Goal: Task Accomplishment & Management: Manage account settings

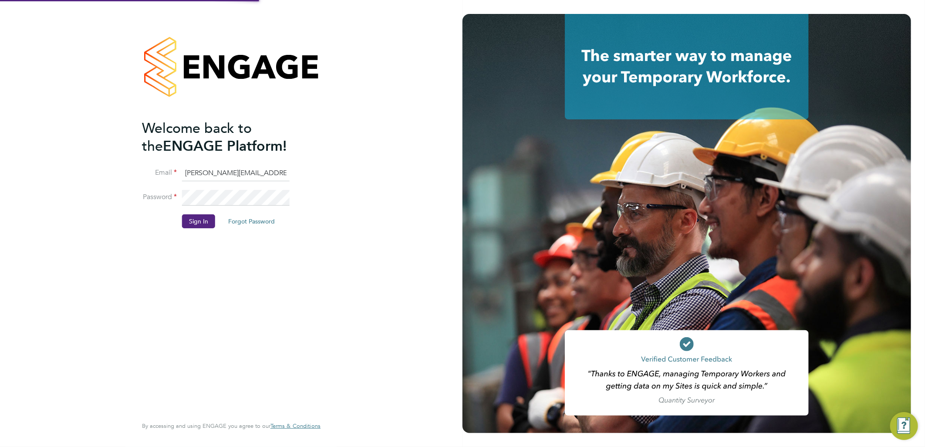
drag, startPoint x: 216, startPoint y: 174, endPoint x: 202, endPoint y: 170, distance: 15.0
click at [216, 174] on input "[PERSON_NAME][EMAIL_ADDRESS][DOMAIN_NAME]" at bounding box center [236, 174] width 108 height 16
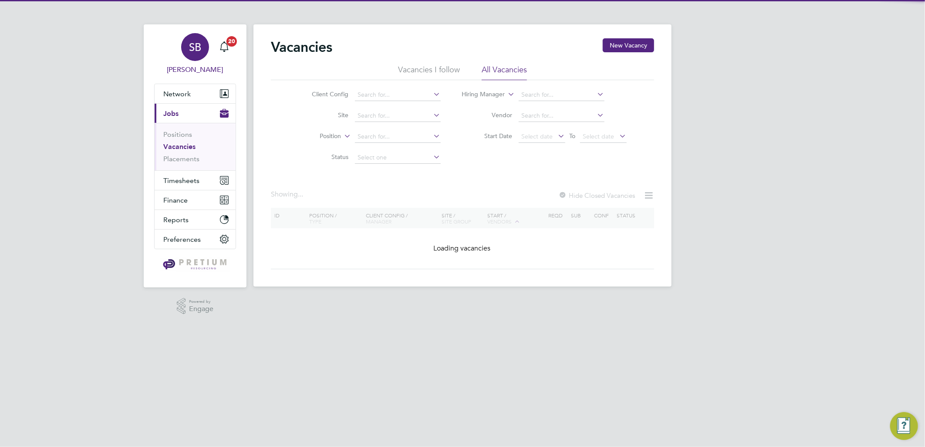
click at [197, 57] on div "SB" at bounding box center [195, 47] width 28 height 28
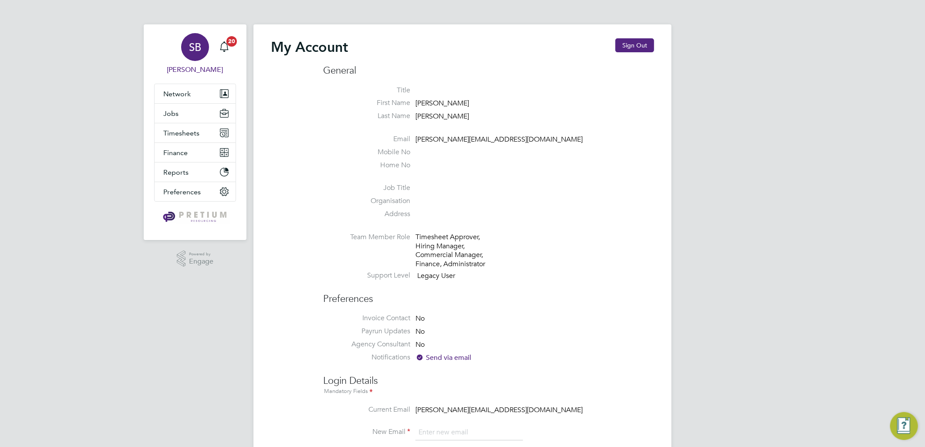
type input "[PERSON_NAME][EMAIL_ADDRESS][DOMAIN_NAME]"
click at [635, 43] on button "Sign Out" at bounding box center [635, 45] width 39 height 14
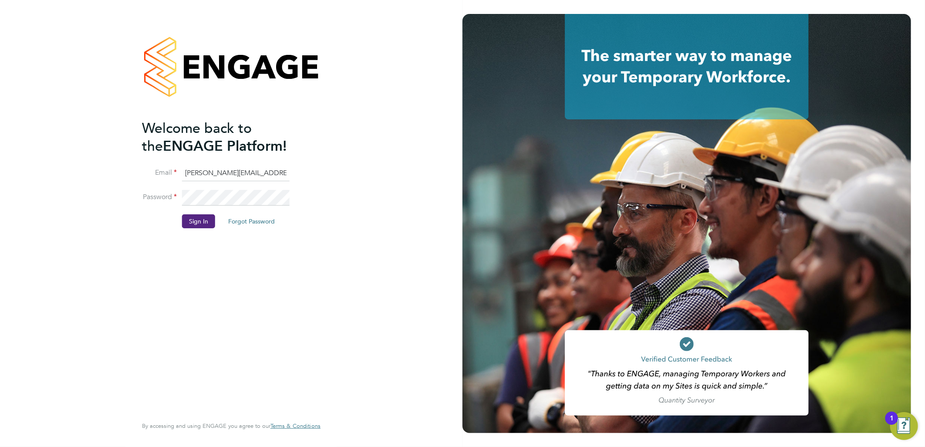
click at [224, 173] on input "[PERSON_NAME][EMAIL_ADDRESS][DOMAIN_NAME]" at bounding box center [236, 174] width 108 height 16
drag, startPoint x: 219, startPoint y: 173, endPoint x: 20, endPoint y: 140, distance: 201.4
click at [52, 149] on div "Welcome back to the ENGAGE Platform! Email sasha.baird@pretiumresourcing.co.uk …" at bounding box center [231, 223] width 463 height 447
type input "[EMAIL_ADDRESS][DOMAIN_NAME]"
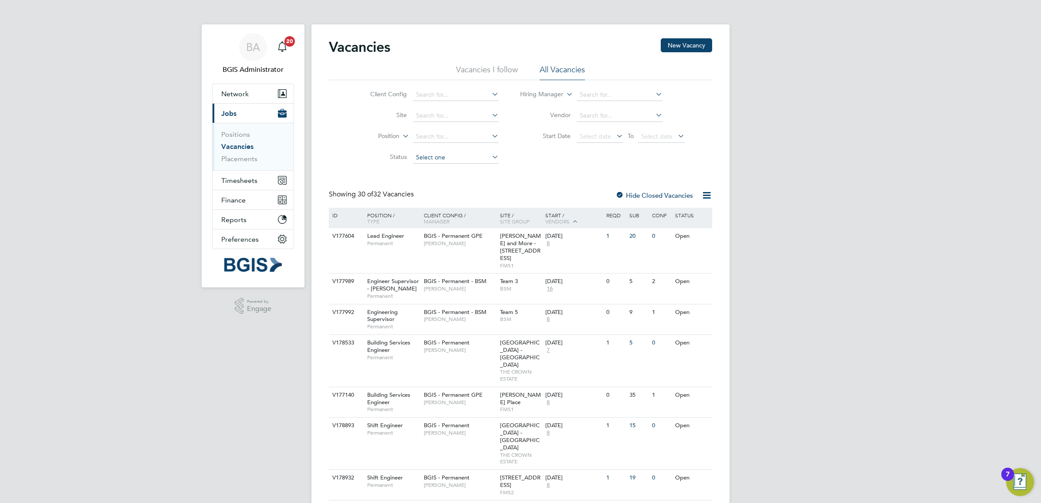
click at [429, 157] on input at bounding box center [456, 158] width 86 height 12
click at [434, 167] on li "Unapproved" at bounding box center [455, 168] width 87 height 11
type input "Unapproved"
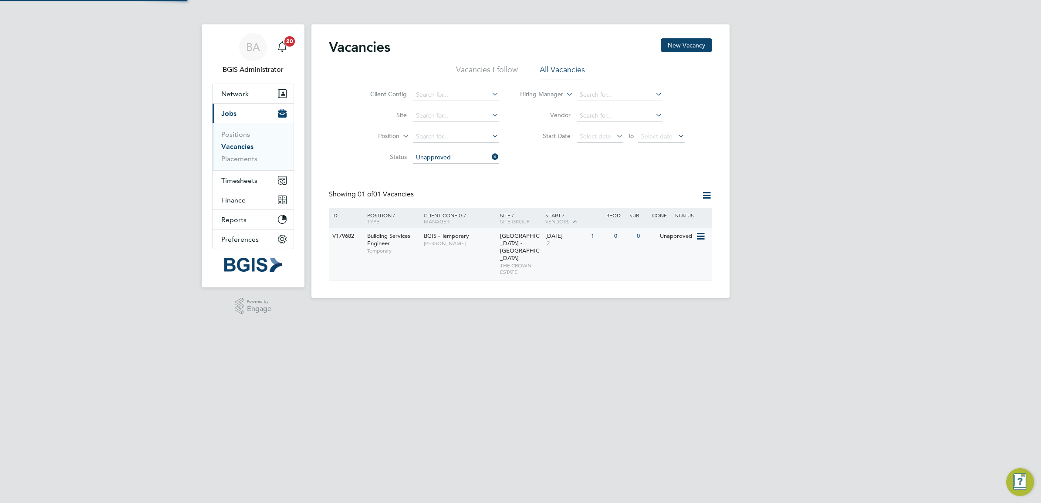
click at [461, 242] on span "Jessica Macgregor" at bounding box center [460, 243] width 72 height 7
click at [245, 158] on link "Placements" at bounding box center [239, 159] width 36 height 8
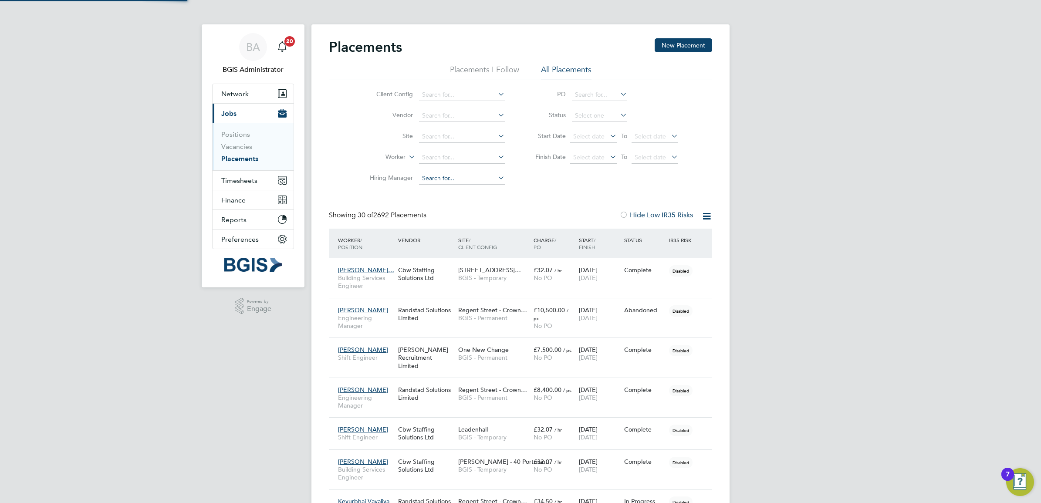
click at [457, 89] on input at bounding box center [462, 95] width 86 height 12
click at [465, 118] on li "BGIS - Temporary - BSM" at bounding box center [462, 118] width 87 height 12
type input "BGIS - Temporary - BSM"
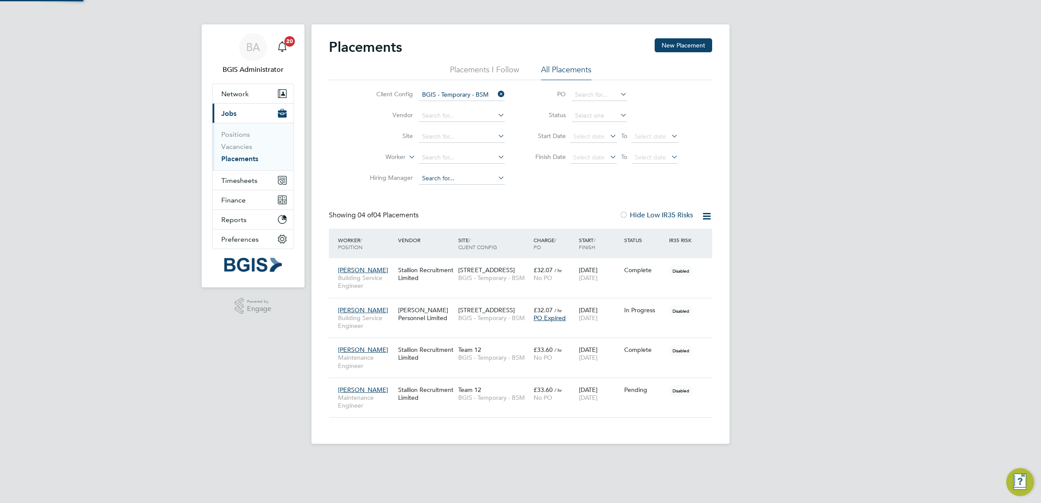
click at [455, 177] on input at bounding box center [462, 178] width 86 height 12
click at [471, 193] on li "Niles h Makwana" at bounding box center [462, 190] width 87 height 12
type input "Nilesh Makwana"
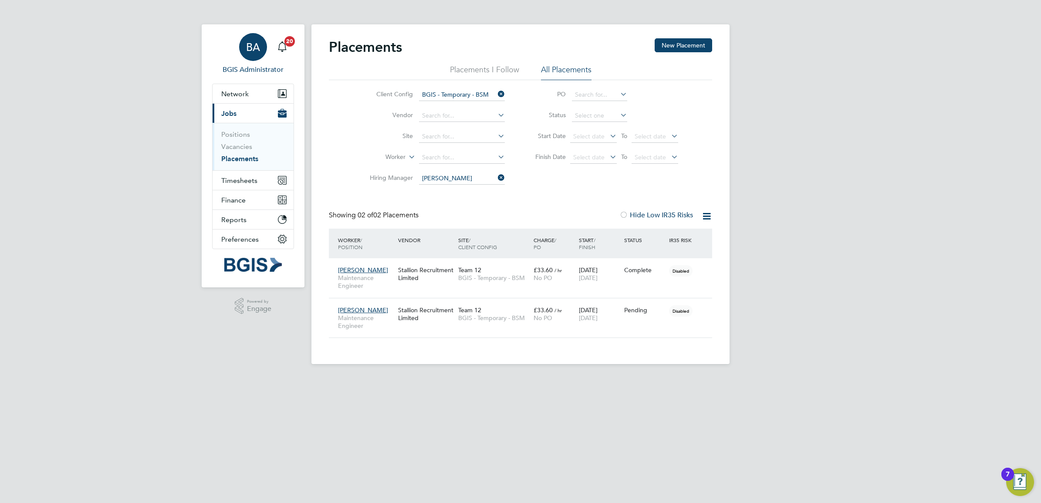
click at [258, 41] on span "BA" at bounding box center [253, 46] width 14 height 11
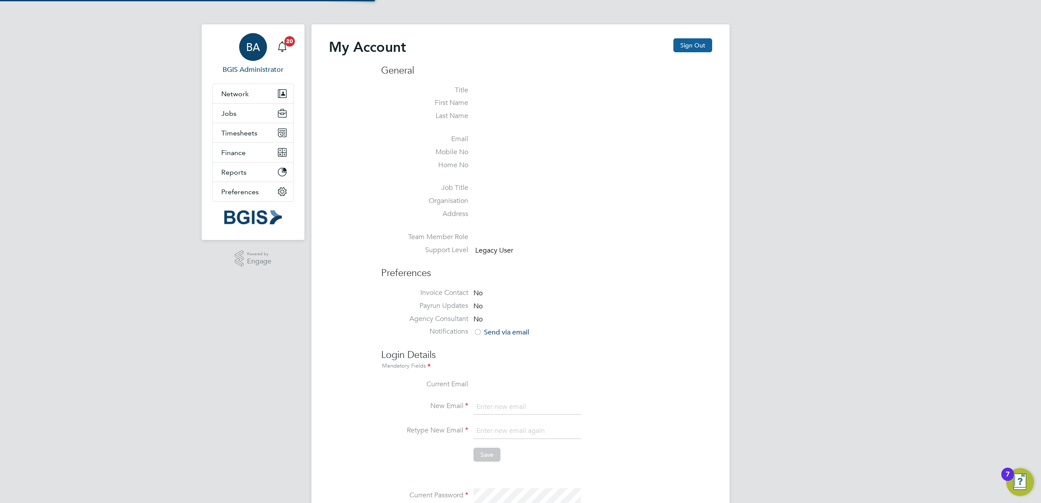
type input "sasha.baird@pretiumresourcing.co.uk"
click at [703, 51] on button "Sign Out" at bounding box center [692, 45] width 39 height 14
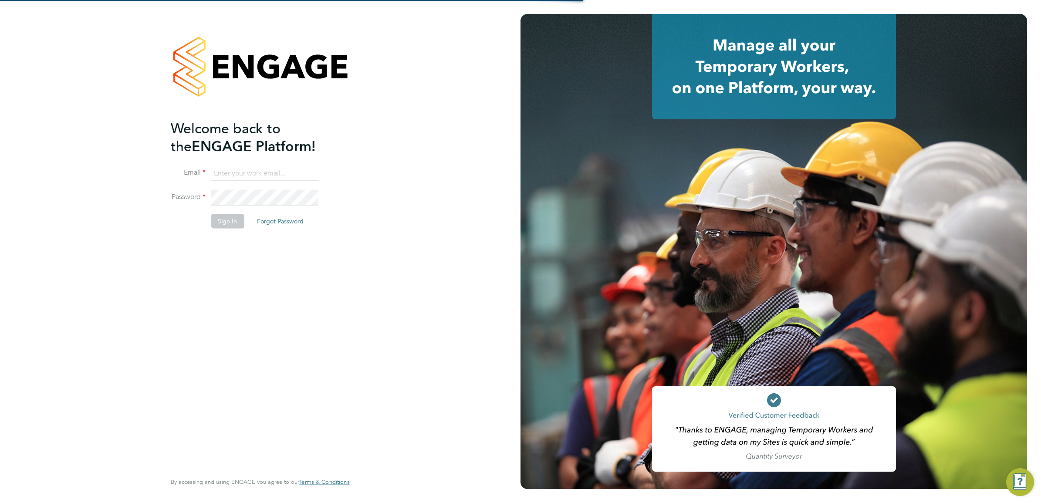
type input "sasha.baird@pretiumresourcing.co.uk"
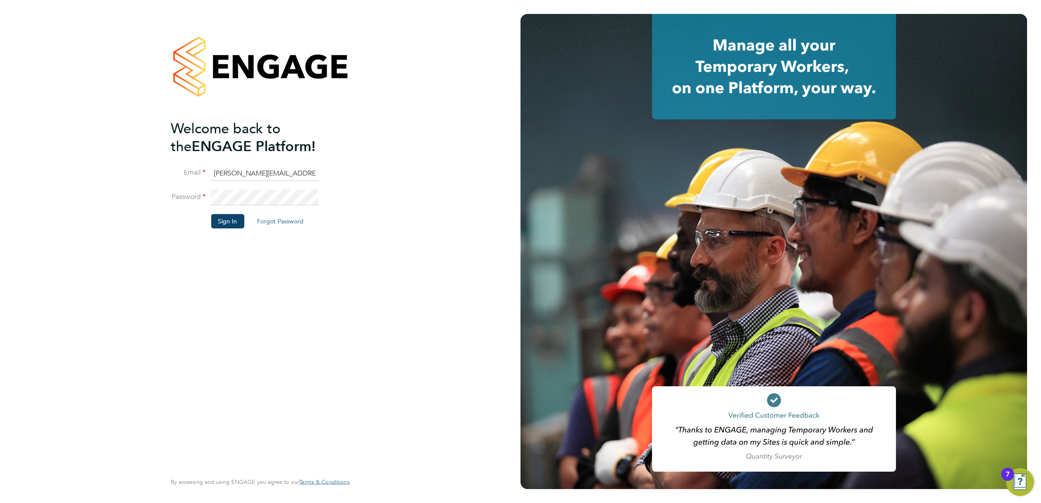
click at [230, 217] on button "Sign In" at bounding box center [227, 221] width 33 height 14
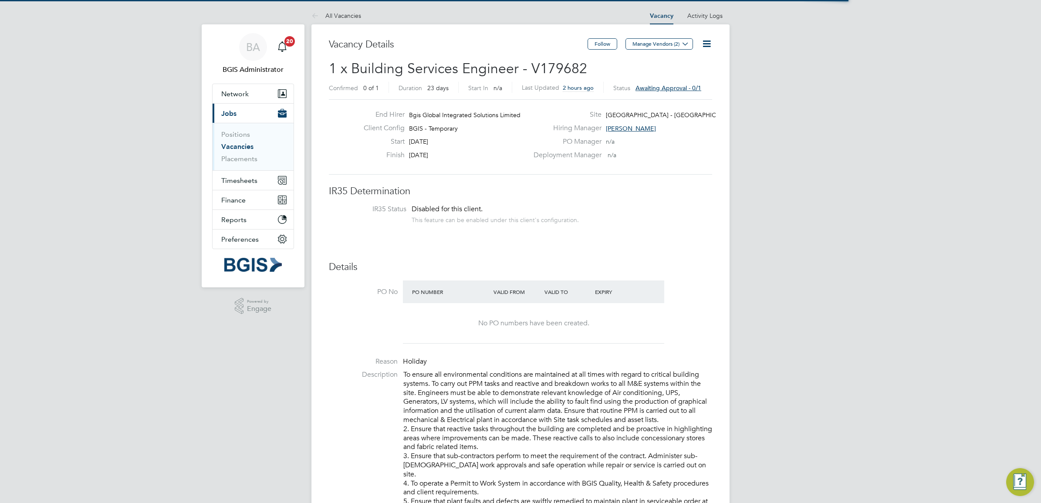
scroll to position [25, 61]
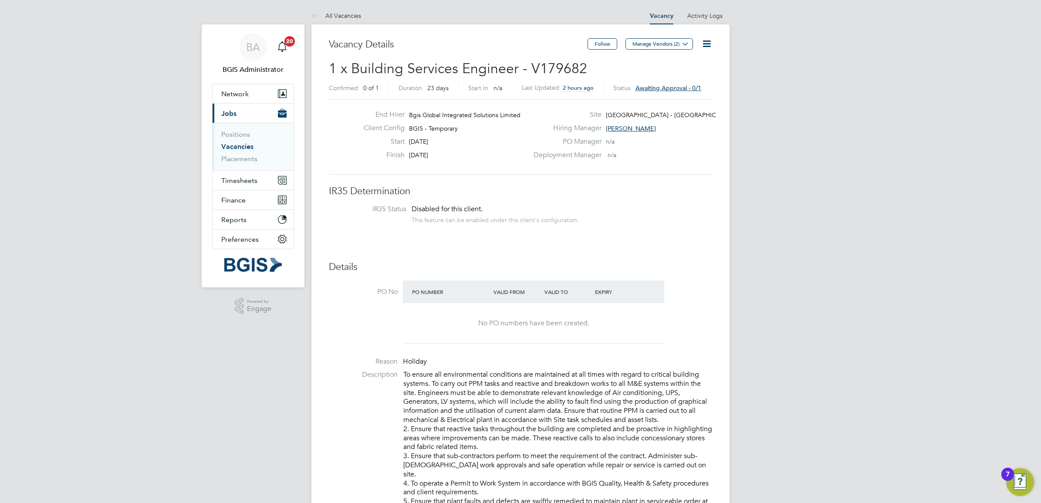
click at [709, 47] on icon at bounding box center [706, 43] width 11 height 11
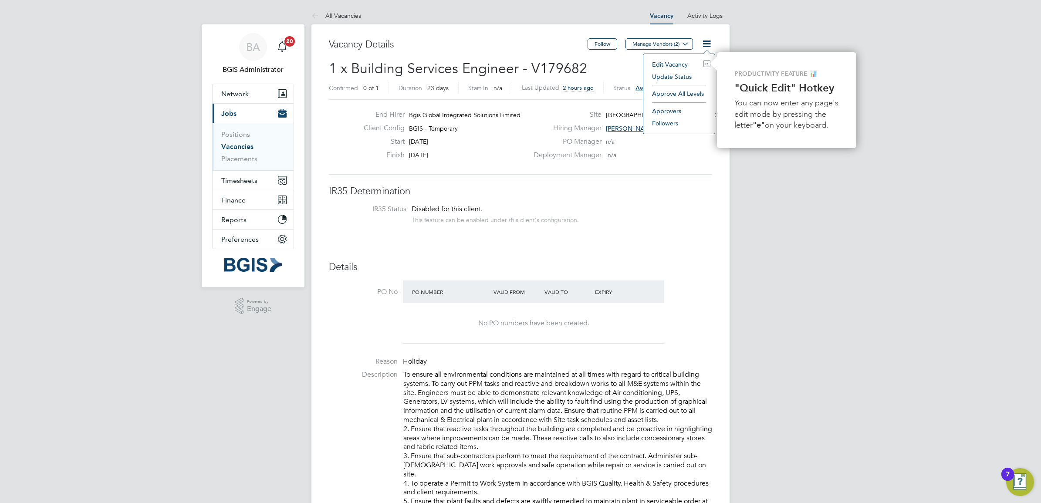
click at [690, 91] on li "Approve All Levels" at bounding box center [679, 94] width 63 height 12
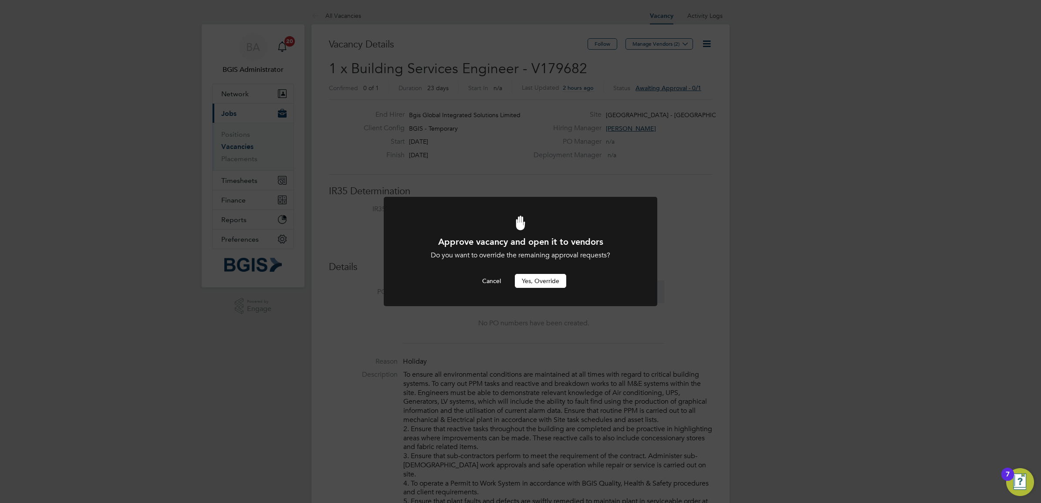
click at [534, 277] on button "Yes, Override" at bounding box center [540, 281] width 51 height 14
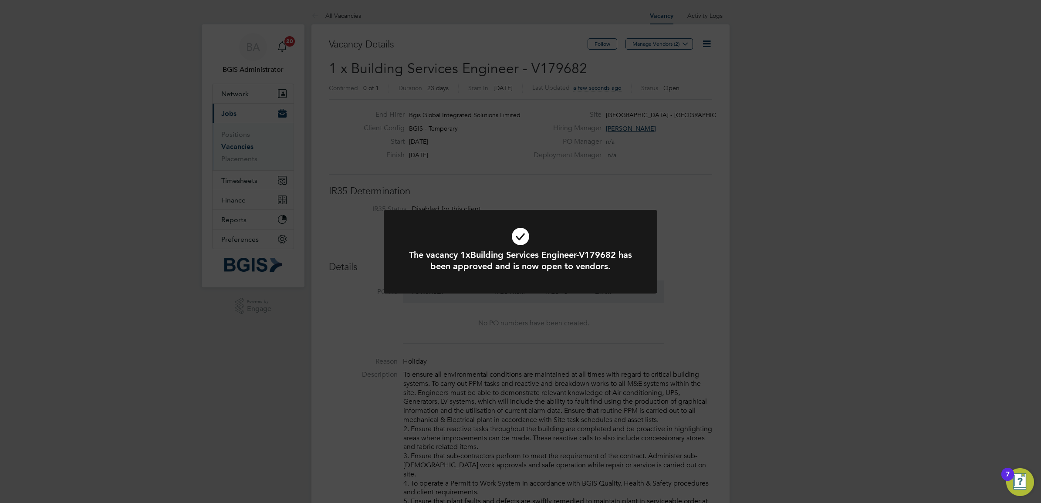
click at [479, 127] on div "The vacancy 1xBuilding Services Engineer-V179682 has been approved and is now o…" at bounding box center [520, 251] width 1041 height 503
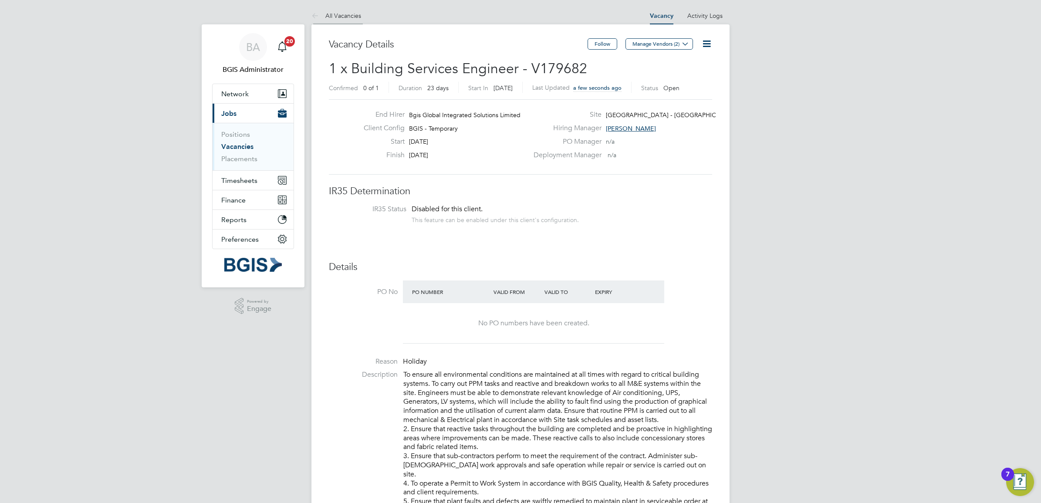
click at [343, 18] on link "All Vacancies" at bounding box center [336, 16] width 50 height 8
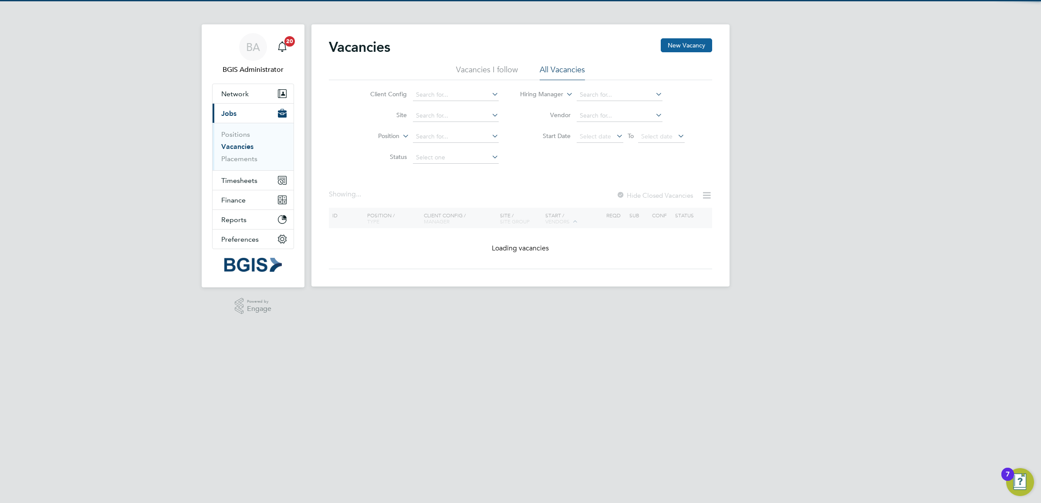
click at [682, 41] on button "New Vacancy" at bounding box center [686, 45] width 51 height 14
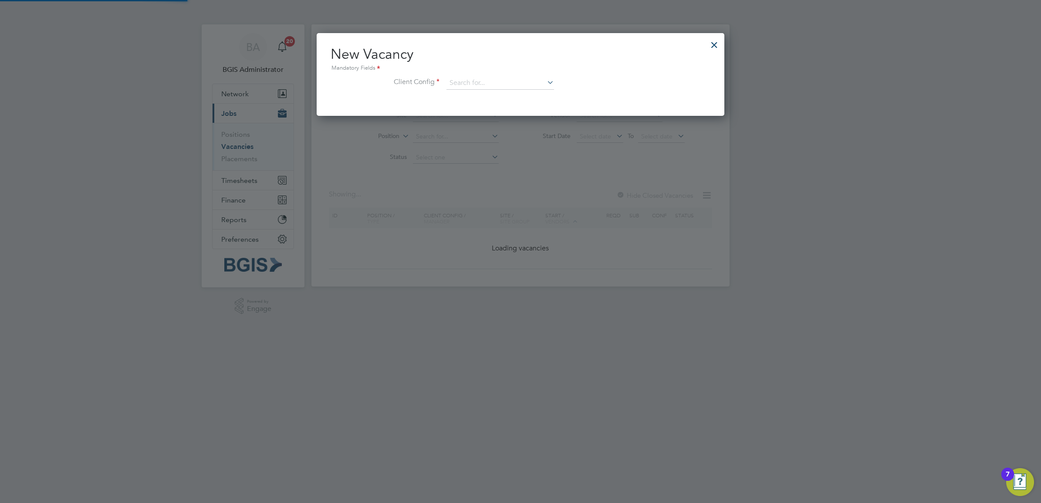
scroll to position [83, 408]
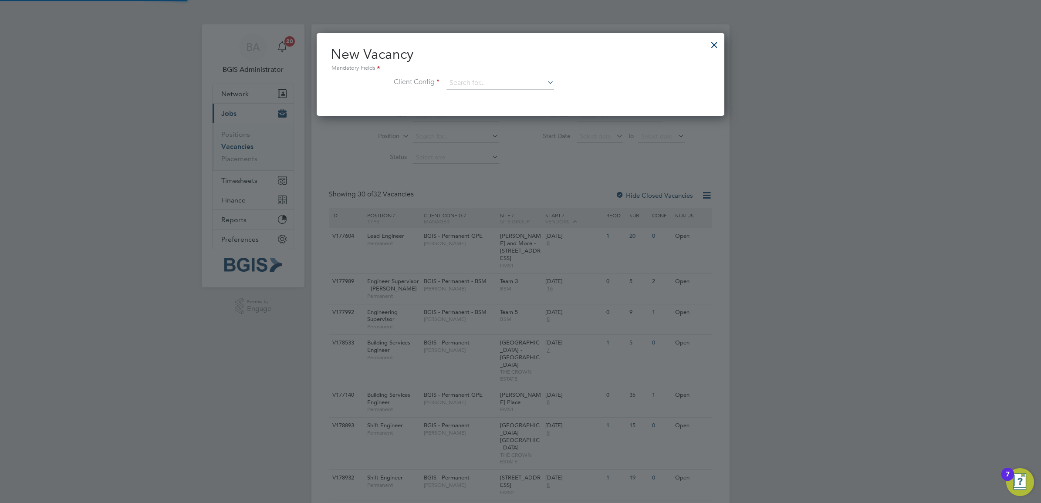
click at [515, 74] on div "New Vacancy Mandatory Fields Client Config" at bounding box center [521, 71] width 380 height 53
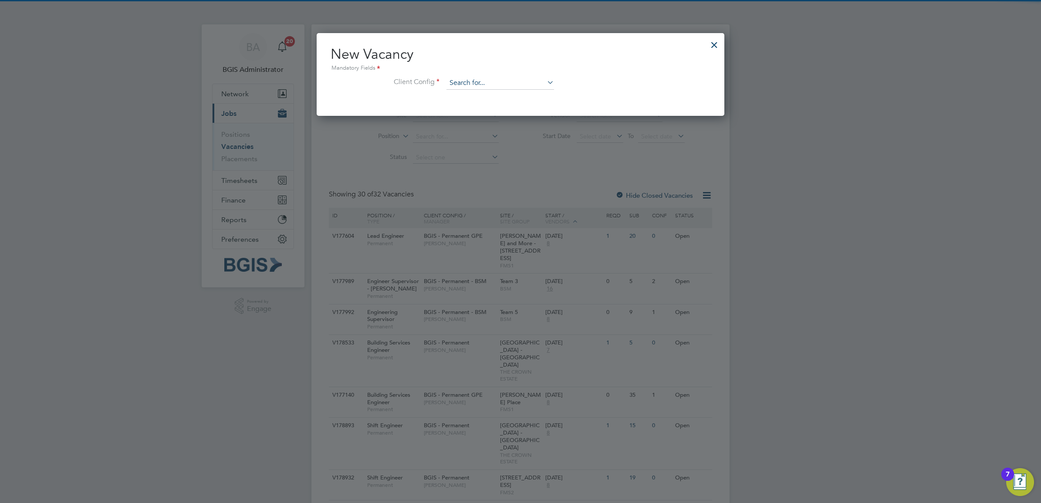
click at [477, 85] on input at bounding box center [500, 83] width 108 height 13
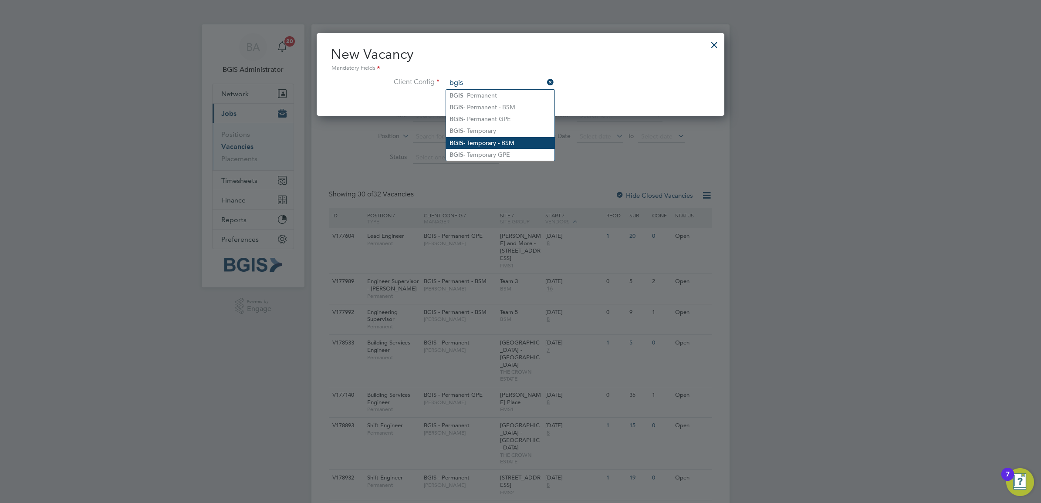
click at [512, 142] on li "BGIS - Temporary - BSM" at bounding box center [500, 143] width 108 height 12
type input "BGIS - Temporary - BSM"
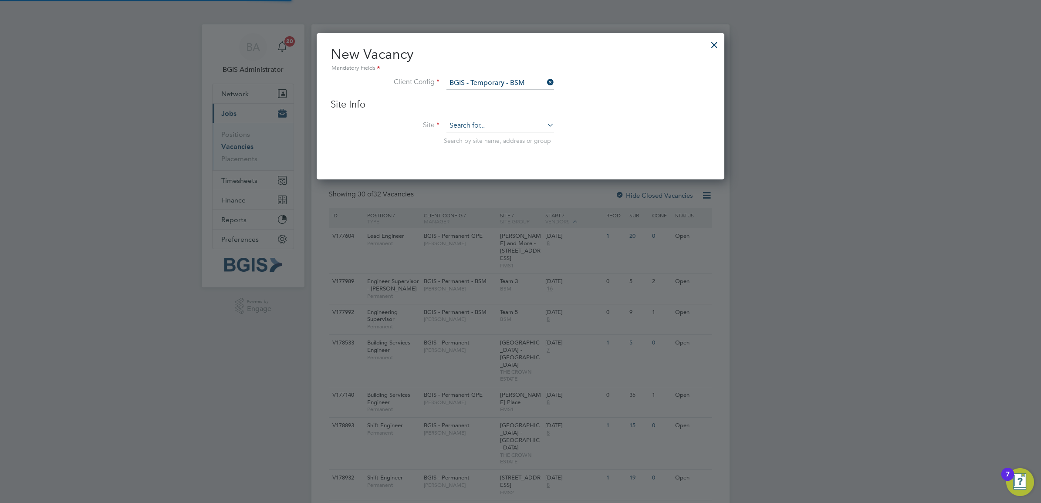
click at [494, 122] on input at bounding box center [500, 125] width 108 height 13
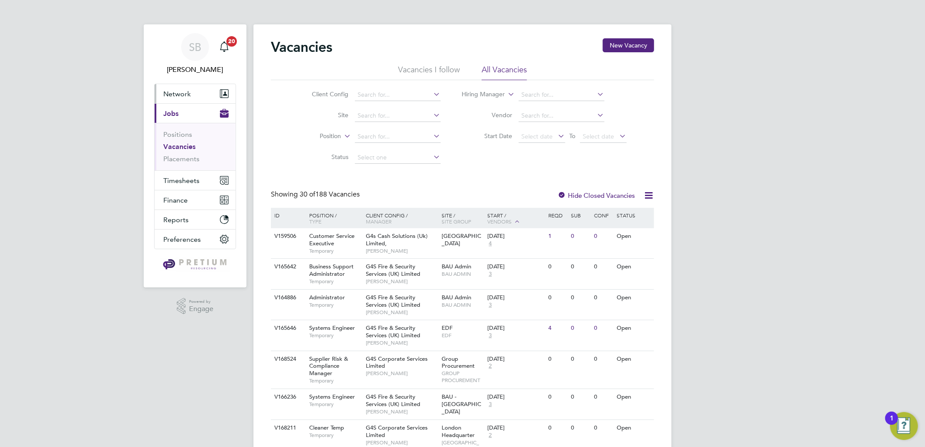
click at [202, 93] on button "Network" at bounding box center [195, 93] width 81 height 19
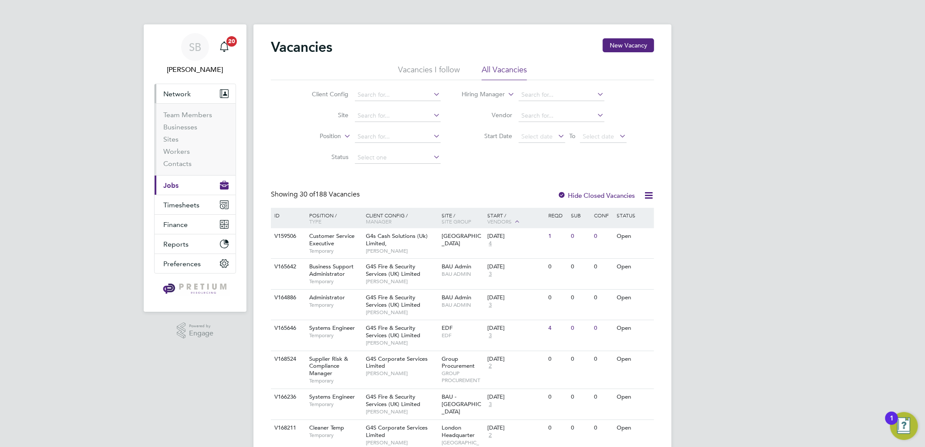
click at [180, 132] on li "Businesses" at bounding box center [195, 129] width 65 height 12
click at [181, 127] on link "Businesses" at bounding box center [180, 127] width 34 height 8
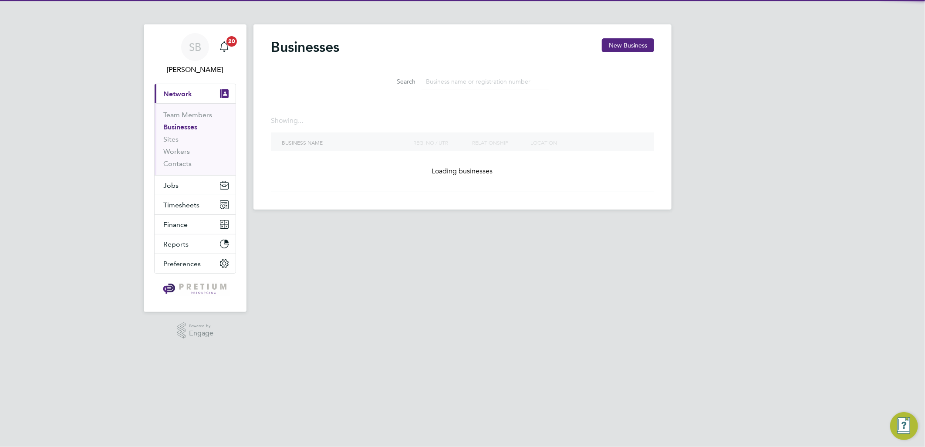
click at [467, 81] on input at bounding box center [485, 81] width 127 height 17
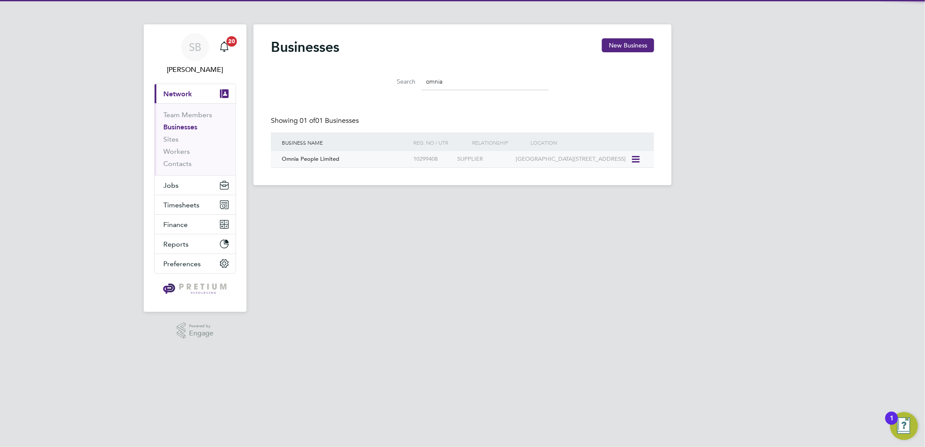
type input "omnia"
click at [373, 162] on div "Omnia People Limited" at bounding box center [346, 159] width 132 height 16
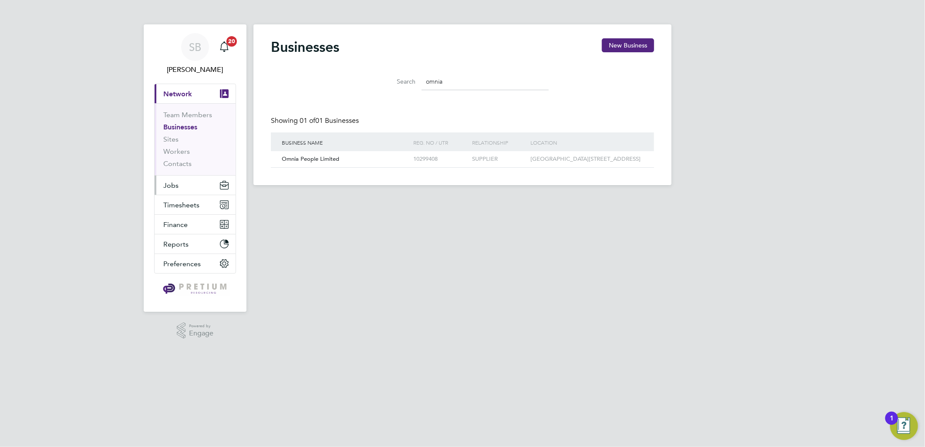
click at [189, 178] on button "Jobs" at bounding box center [195, 185] width 81 height 19
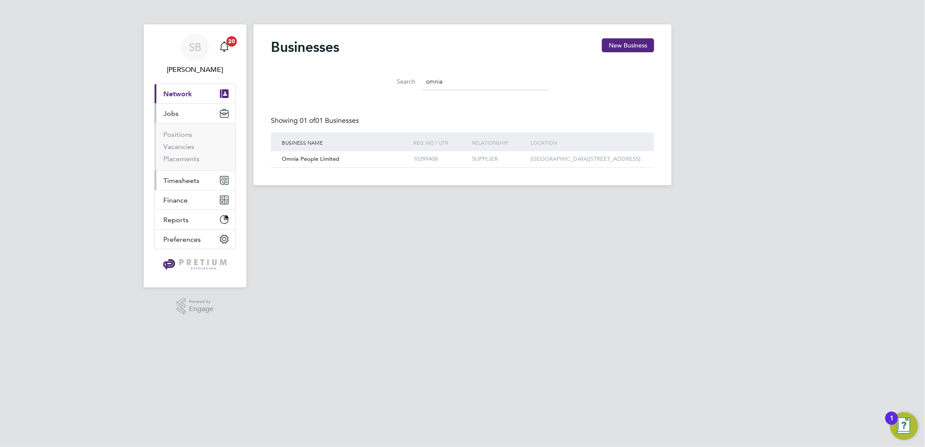
click at [184, 184] on span "Timesheets" at bounding box center [181, 180] width 36 height 8
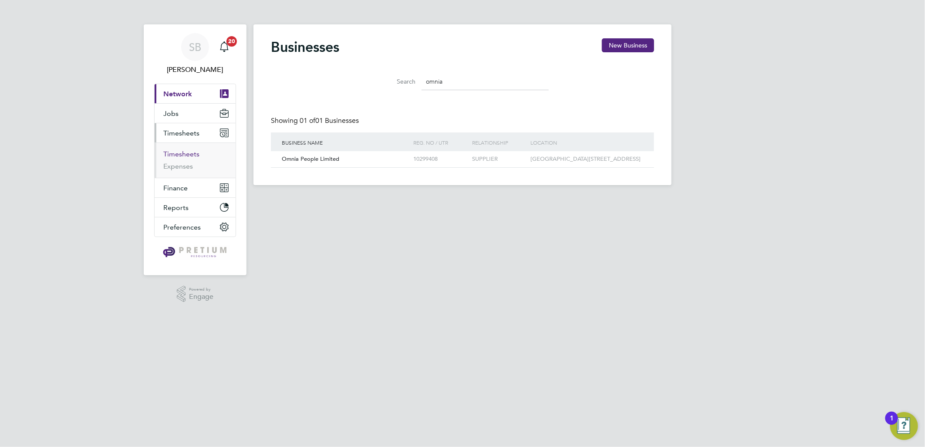
click at [182, 157] on link "Timesheets" at bounding box center [181, 154] width 36 height 8
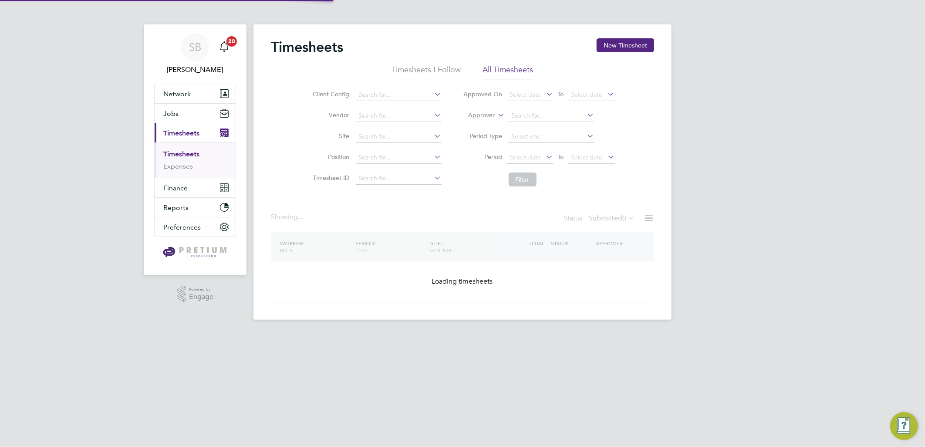
click at [484, 110] on li "Approver" at bounding box center [539, 115] width 173 height 21
click at [483, 115] on label "Approver" at bounding box center [475, 115] width 39 height 9
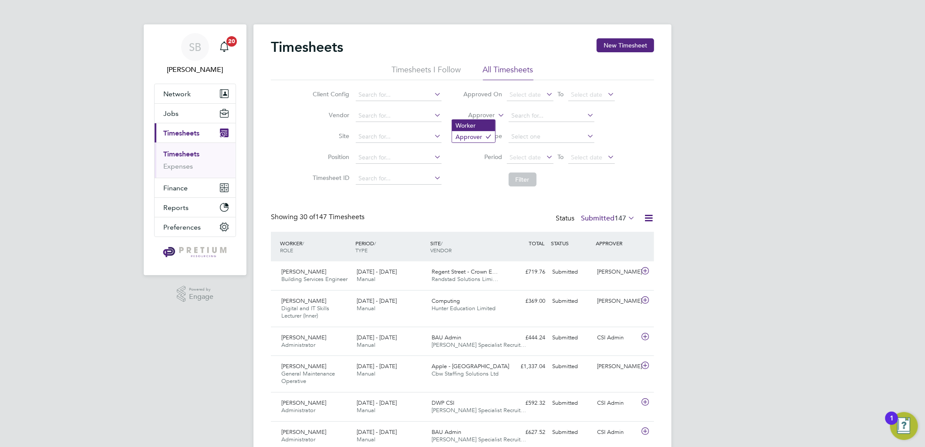
scroll to position [22, 76]
click at [476, 125] on li "Worker" at bounding box center [473, 125] width 43 height 11
click at [520, 119] on input at bounding box center [552, 116] width 86 height 12
click at [387, 114] on input at bounding box center [399, 116] width 86 height 12
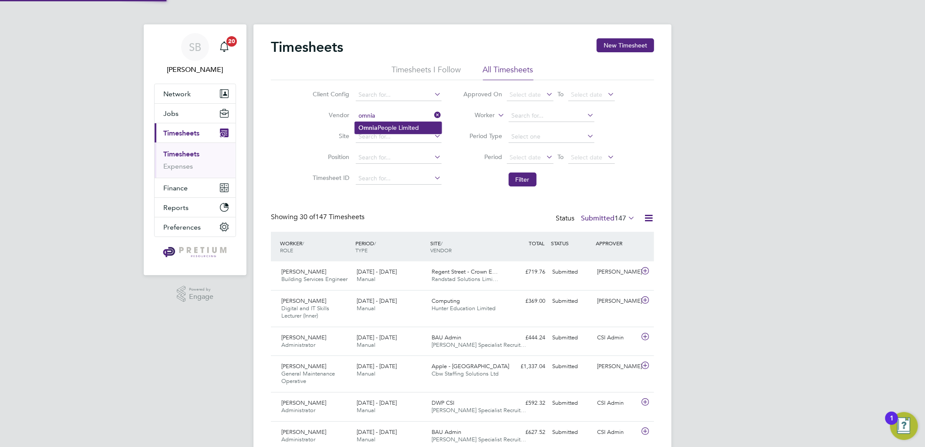
click at [406, 128] on li "Omnia People Limited" at bounding box center [398, 128] width 87 height 12
type input "Omnia People Limited"
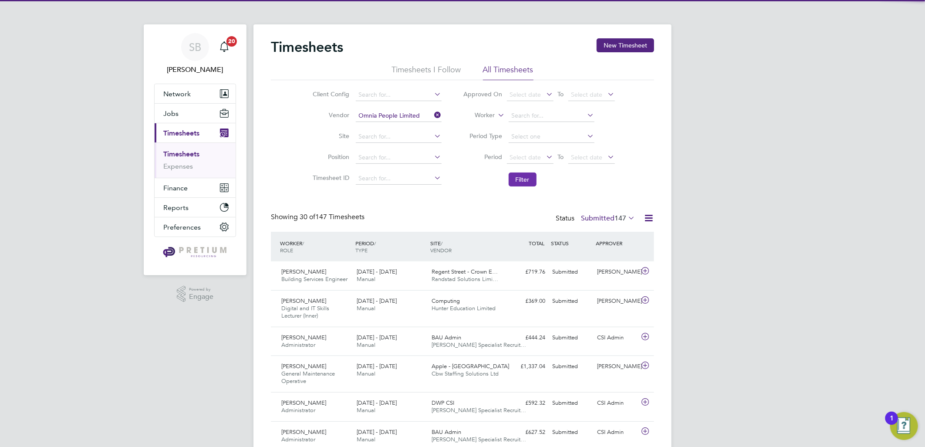
click at [516, 179] on button "Filter" at bounding box center [523, 179] width 28 height 14
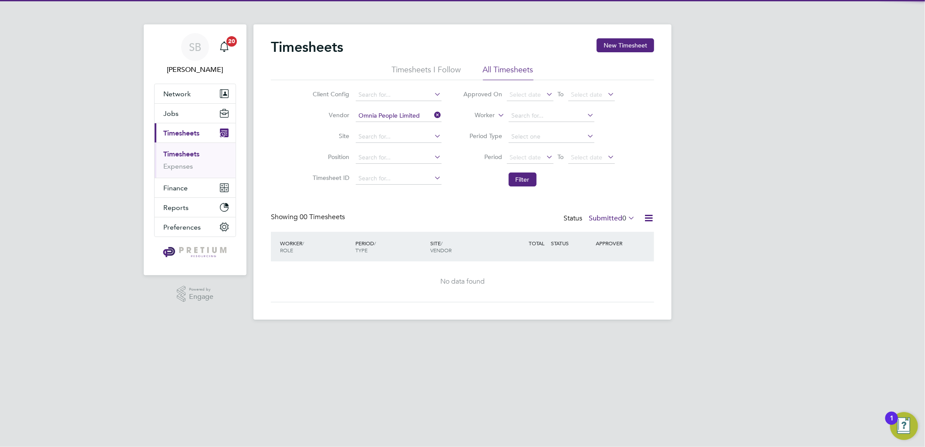
click at [605, 216] on label "Submitted 0" at bounding box center [612, 218] width 46 height 9
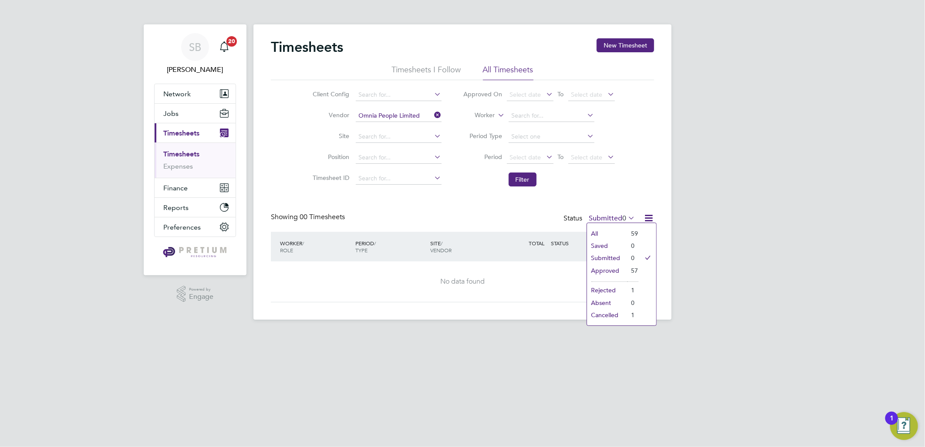
click at [609, 229] on li "All" at bounding box center [607, 233] width 40 height 12
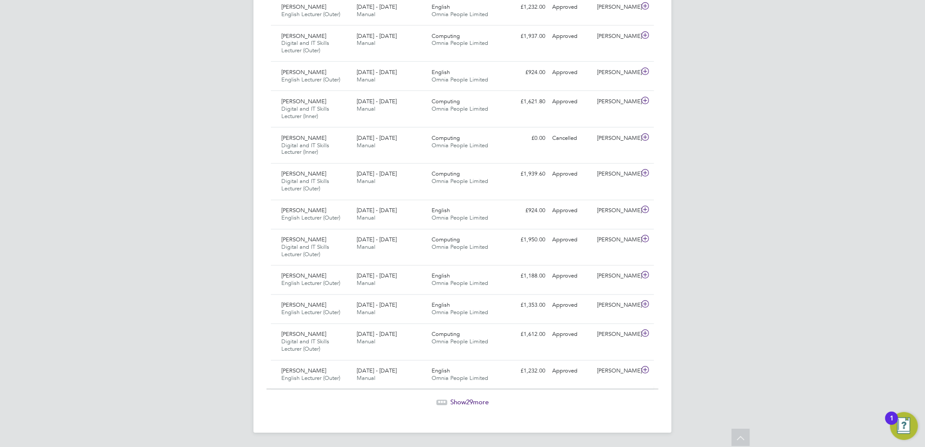
click at [469, 399] on span "29" at bounding box center [469, 402] width 7 height 8
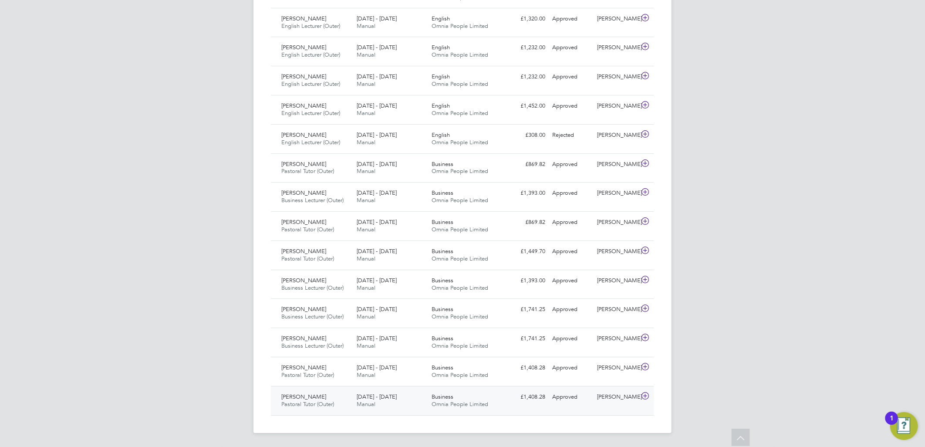
click at [490, 391] on div "Business Omnia People Limited" at bounding box center [466, 401] width 75 height 22
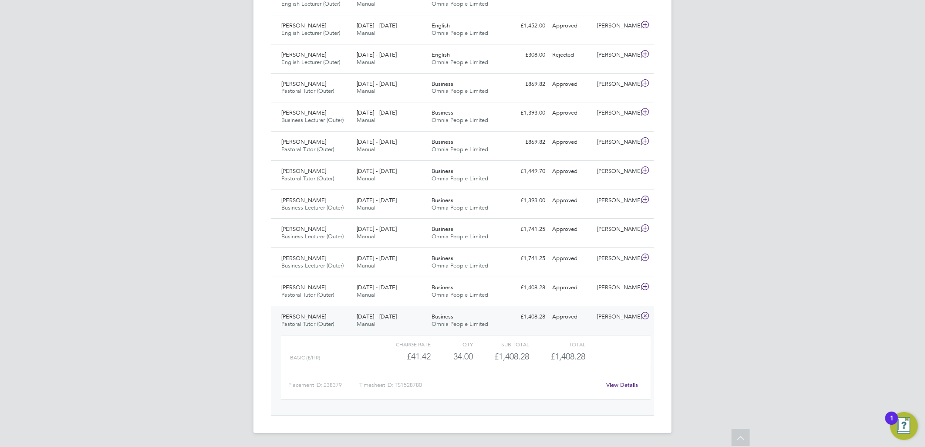
click at [630, 383] on link "View Details" at bounding box center [623, 384] width 32 height 7
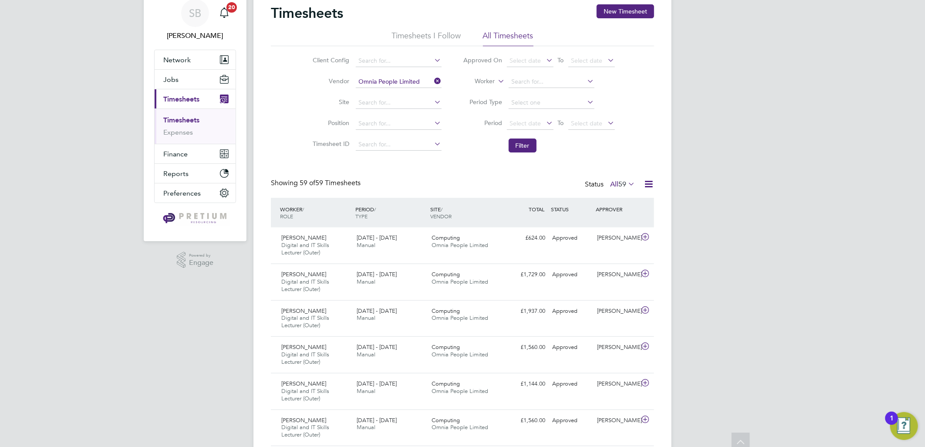
scroll to position [0, 0]
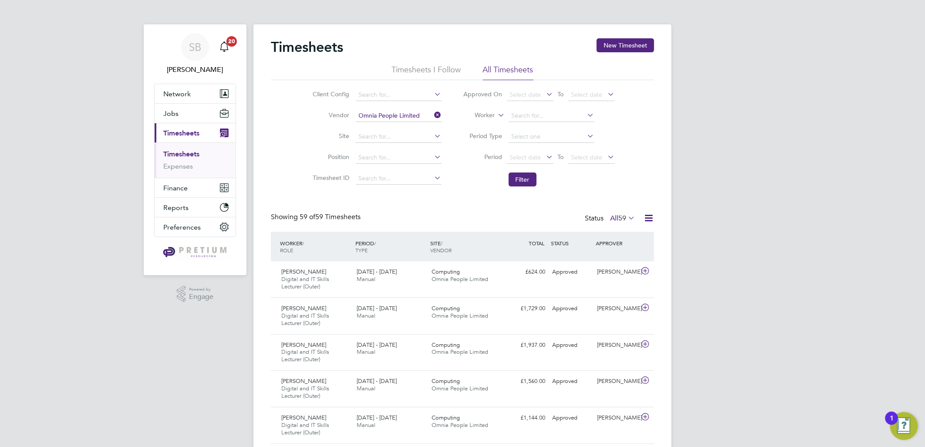
drag, startPoint x: 205, startPoint y: 50, endPoint x: 237, endPoint y: 54, distance: 32.9
click at [205, 50] on div "SB" at bounding box center [195, 47] width 28 height 28
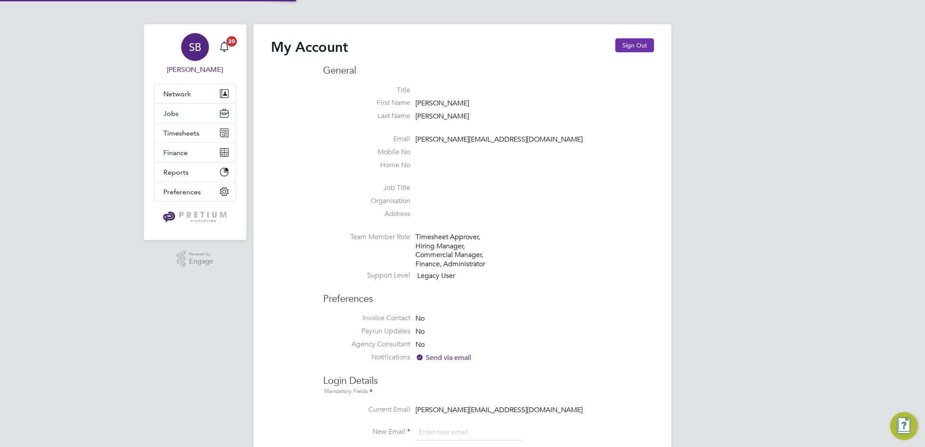
type input "sasha.baird@pretiumresourcing.co.uk"
click at [635, 47] on button "Sign Out" at bounding box center [635, 45] width 39 height 14
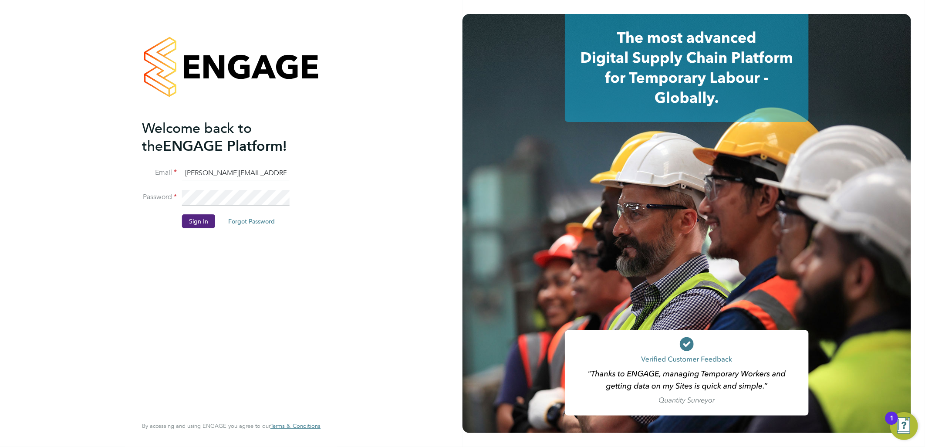
click at [212, 182] on li "Email sasha.baird@pretiumresourcing.co.uk" at bounding box center [227, 178] width 170 height 24
click at [217, 168] on input "sasha.baird@pretiumresourcing.co.uk" at bounding box center [236, 174] width 108 height 16
click at [223, 170] on input "sasha.baird@pretiumresourcing.co.uk" at bounding box center [236, 174] width 108 height 16
drag, startPoint x: 218, startPoint y: 171, endPoint x: 103, endPoint y: 170, distance: 114.6
click at [107, 170] on div "Welcome back to the ENGAGE Platform! Email sasha.baird@pretiumresourcing.co.uk …" at bounding box center [231, 223] width 463 height 447
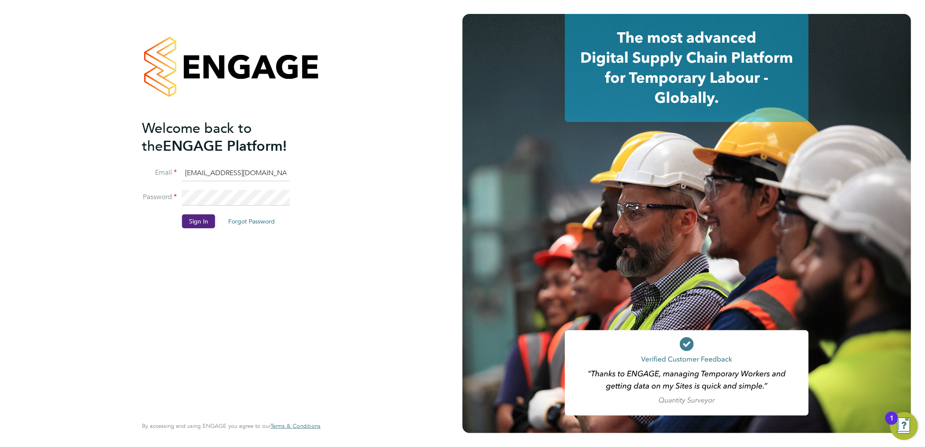
type input "bgis@pretiumresourcing.co.uk"
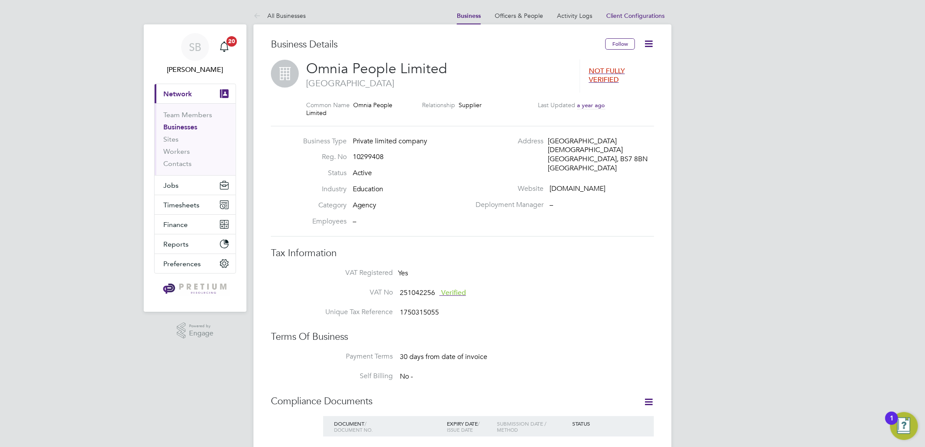
click at [370, 155] on span "10299408" at bounding box center [368, 156] width 31 height 9
click at [368, 161] on li "Reg. No 10299408" at bounding box center [385, 160] width 172 height 16
click at [366, 154] on span "10299408" at bounding box center [368, 156] width 31 height 9
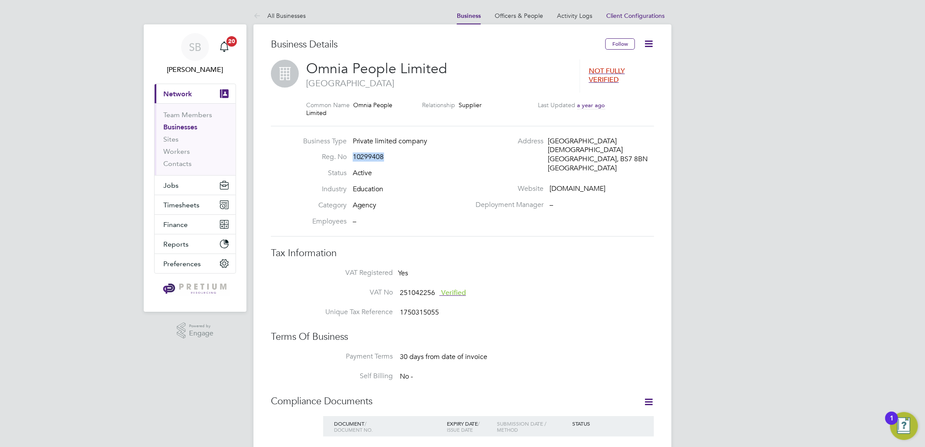
copy span "10299408"
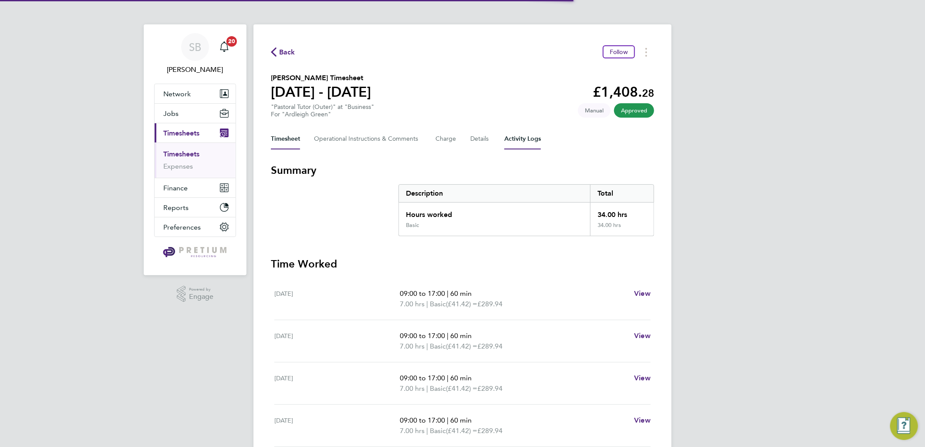
click at [511, 135] on Logs-tab "Activity Logs" at bounding box center [522, 139] width 37 height 21
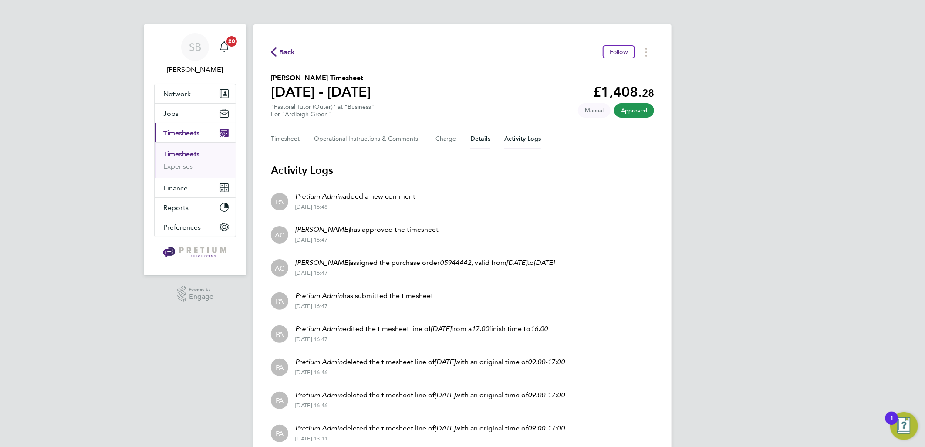
click at [482, 137] on button "Details" at bounding box center [480, 139] width 20 height 21
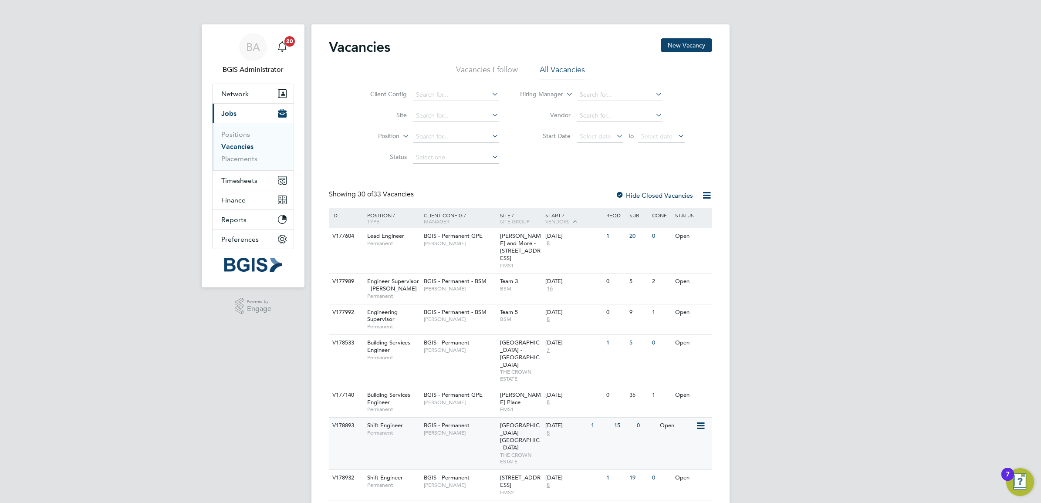
click at [483, 418] on div "BGIS - Permanent Jessica Macgregor" at bounding box center [460, 429] width 76 height 23
click at [260, 87] on button "Network" at bounding box center [253, 93] width 81 height 19
click at [279, 94] on icon "Main navigation" at bounding box center [278, 94] width 1 height 8
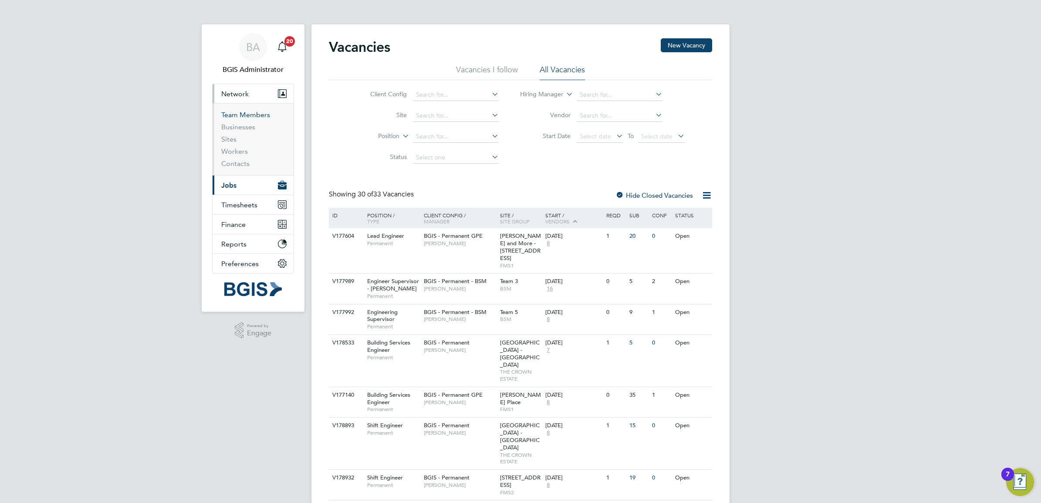
click at [254, 118] on link "Team Members" at bounding box center [245, 115] width 49 height 8
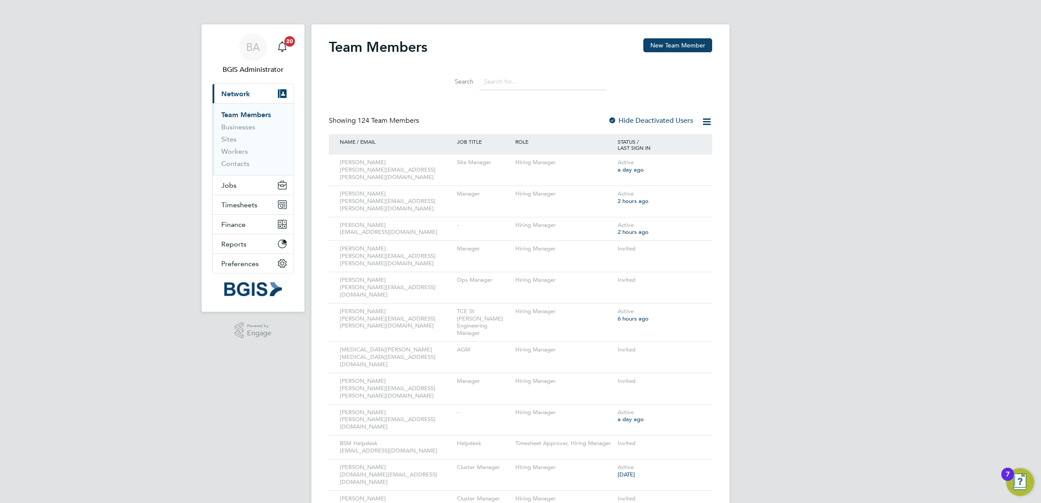
click at [702, 120] on icon at bounding box center [706, 121] width 11 height 11
click at [676, 142] on li "Download Team Members Report" at bounding box center [658, 142] width 104 height 12
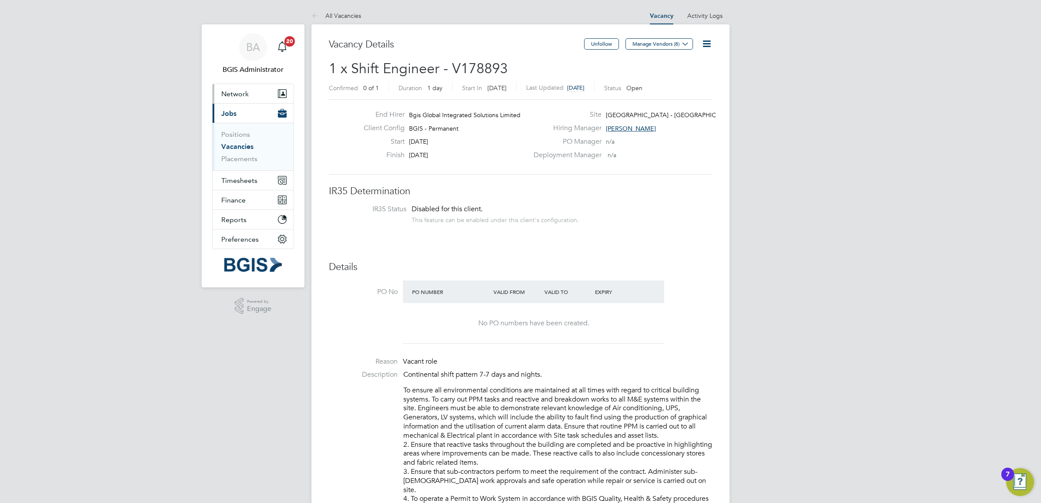
drag, startPoint x: 255, startPoint y: 81, endPoint x: 254, endPoint y: 90, distance: 8.8
click at [255, 82] on app-nav-user-info "BA BGIS Administrator Notifications 20" at bounding box center [253, 53] width 82 height 59
click at [254, 95] on button "Network" at bounding box center [253, 93] width 81 height 19
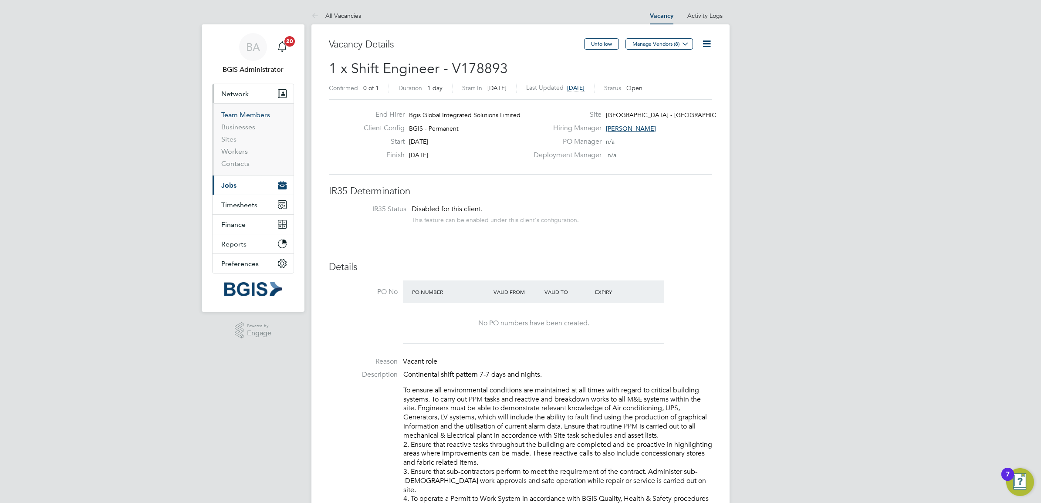
click at [250, 113] on link "Team Members" at bounding box center [245, 115] width 49 height 8
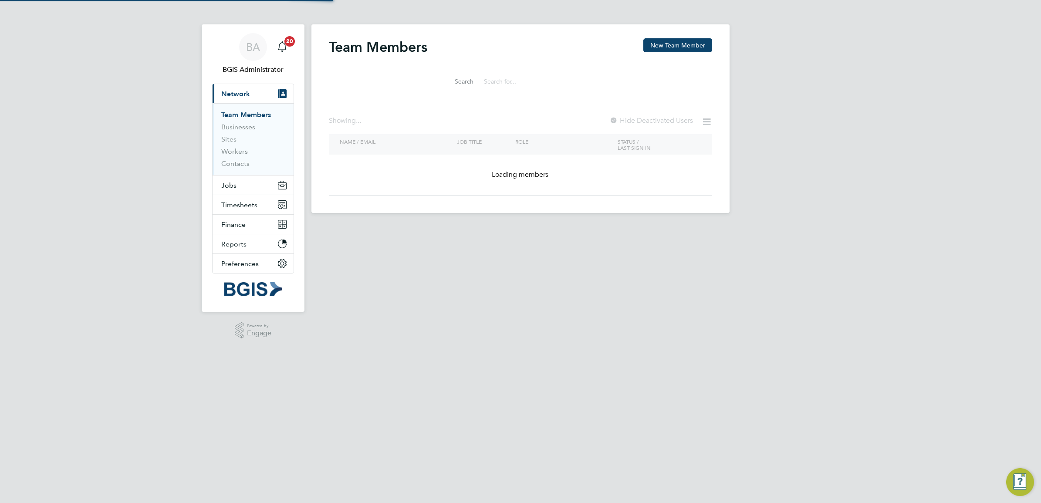
click at [521, 83] on input at bounding box center [543, 81] width 127 height 17
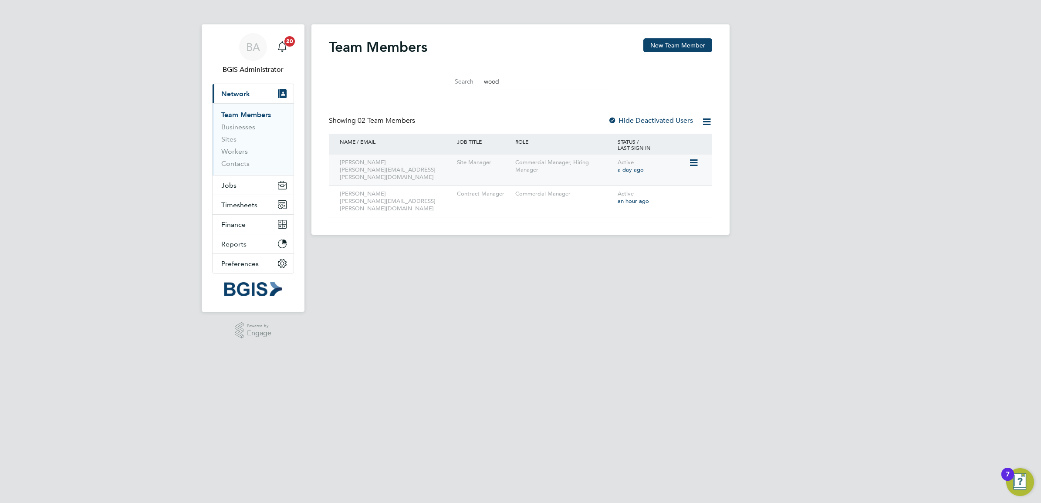
click at [697, 160] on icon at bounding box center [693, 163] width 9 height 10
drag, startPoint x: 534, startPoint y: 83, endPoint x: 430, endPoint y: 67, distance: 105.3
click at [446, 70] on li "Search wood" at bounding box center [520, 82] width 194 height 26
type input "w"
paste input "paul.willson@bgis.com"
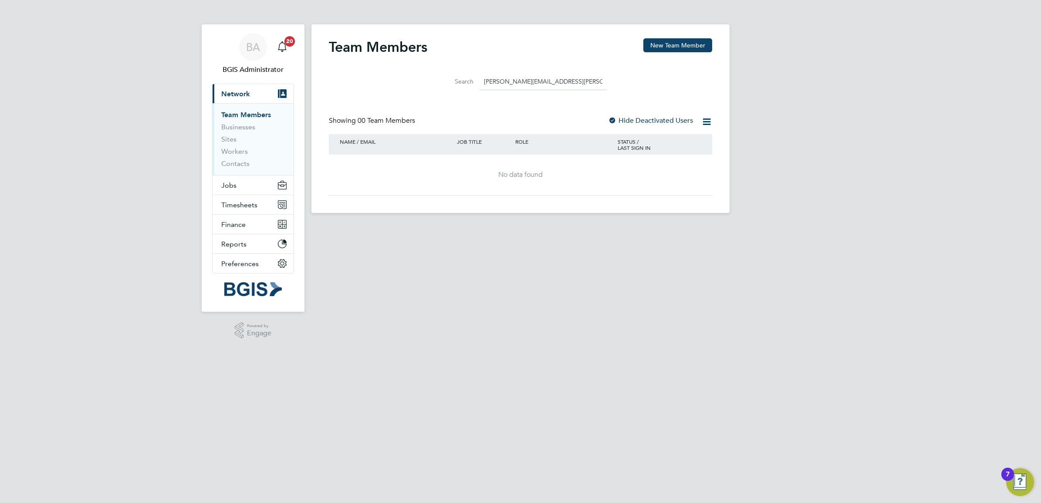
click at [645, 118] on label "Hide Deactivated Users" at bounding box center [650, 120] width 85 height 9
click at [642, 120] on label "Hide Deactivated Users" at bounding box center [650, 120] width 85 height 9
click at [535, 77] on input "paul.willson@bgis.com" at bounding box center [543, 81] width 127 height 17
drag, startPoint x: 561, startPoint y: 81, endPoint x: 497, endPoint y: 78, distance: 64.2
click at [497, 78] on input "paul.willson@bgis.com" at bounding box center [543, 81] width 127 height 17
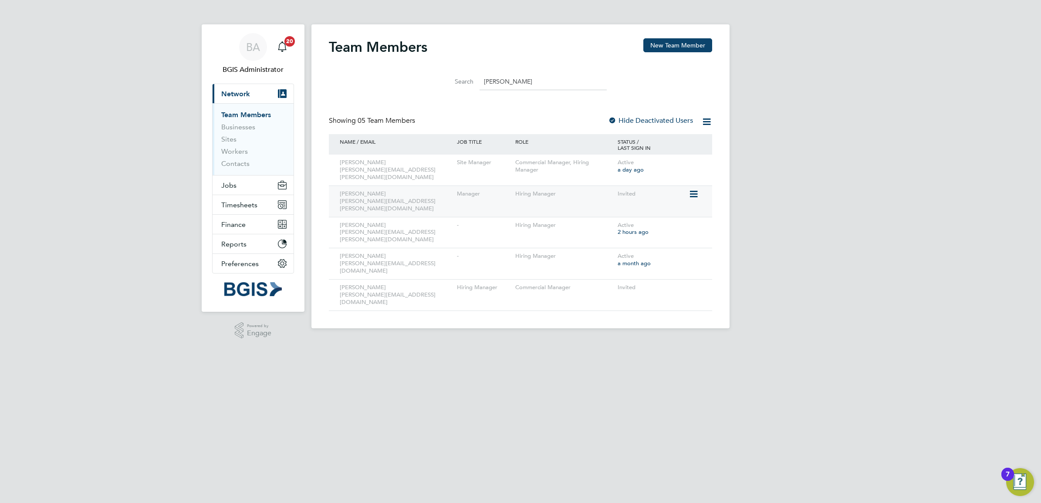
type input "paul"
click at [697, 189] on icon at bounding box center [693, 194] width 9 height 10
click at [617, 206] on li "Edit User" at bounding box center [644, 207] width 105 height 12
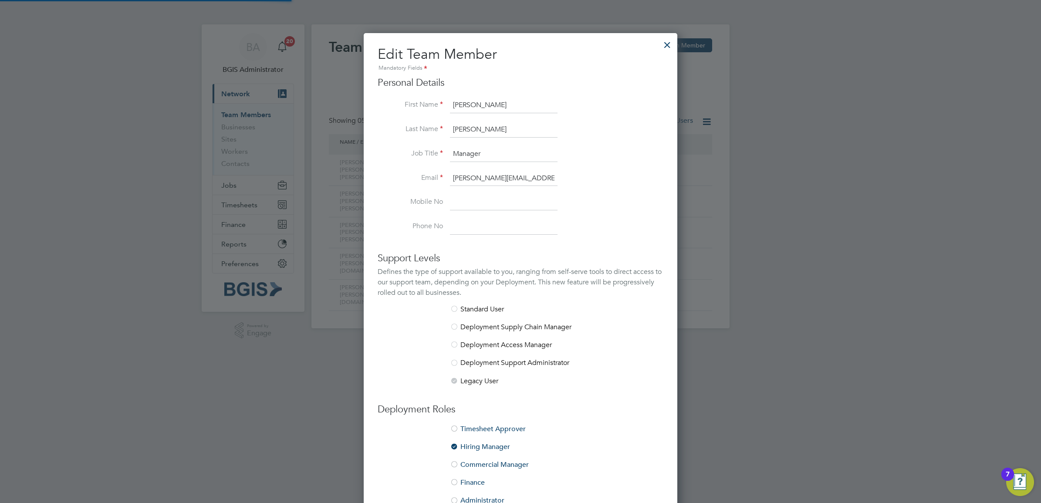
scroll to position [522, 314]
drag, startPoint x: 528, startPoint y: 181, endPoint x: 419, endPoint y: 174, distance: 109.1
click at [420, 174] on li "Email paul.wilson@bgis.com" at bounding box center [521, 183] width 286 height 24
paste input "l"
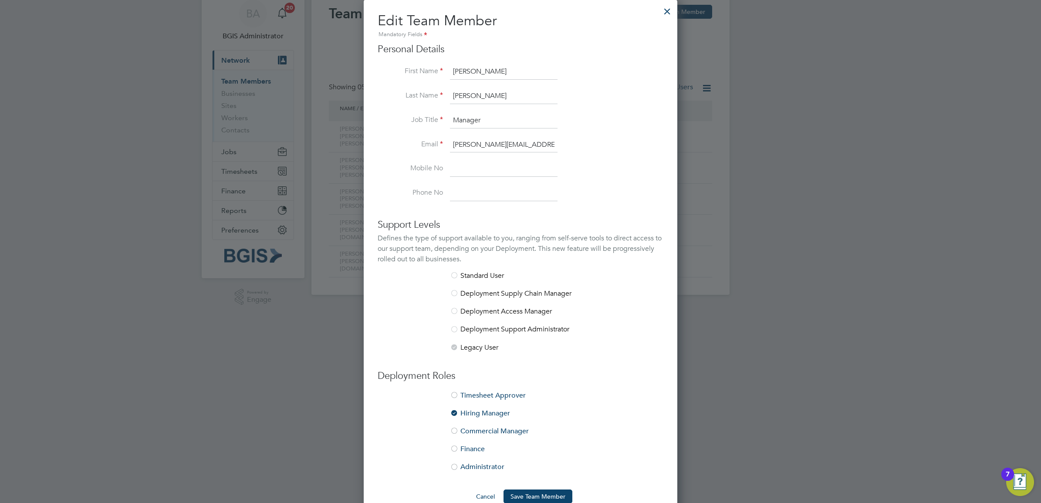
scroll to position [52, 0]
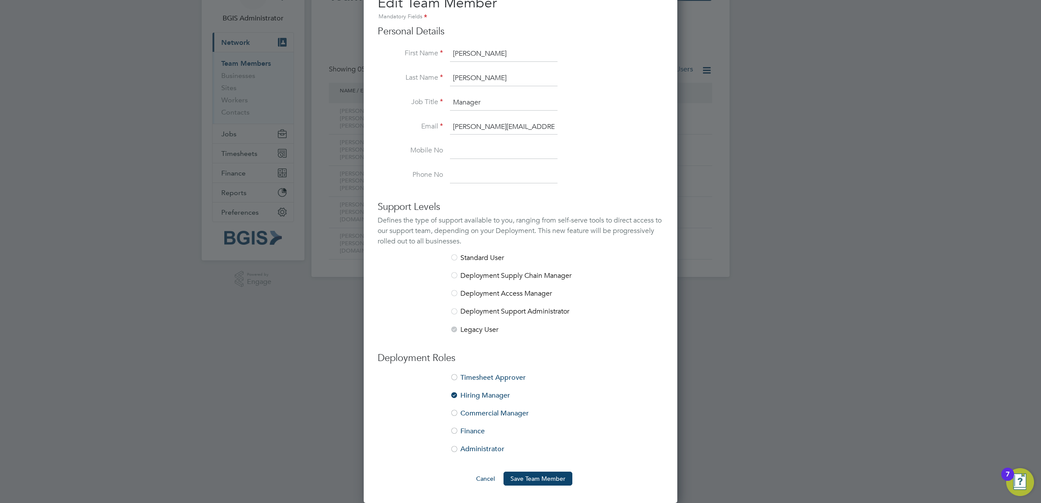
type input "paul.willson@bgis.com"
click at [534, 470] on ng-form "Personal Details First Name Paul Last Name Wilson Job Title Manager Email paul.…" at bounding box center [521, 255] width 286 height 460
click at [536, 478] on button "Save Team Member" at bounding box center [538, 479] width 69 height 14
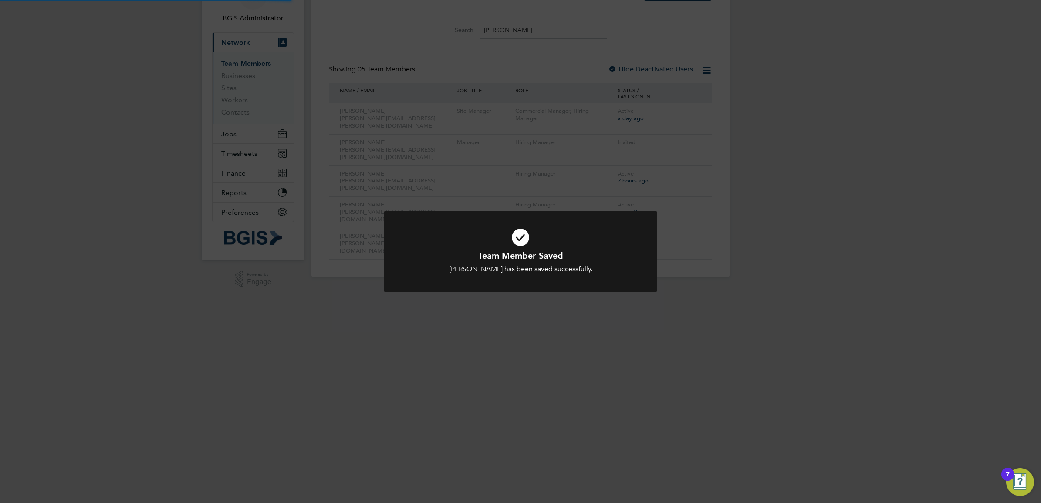
scroll to position [0, 0]
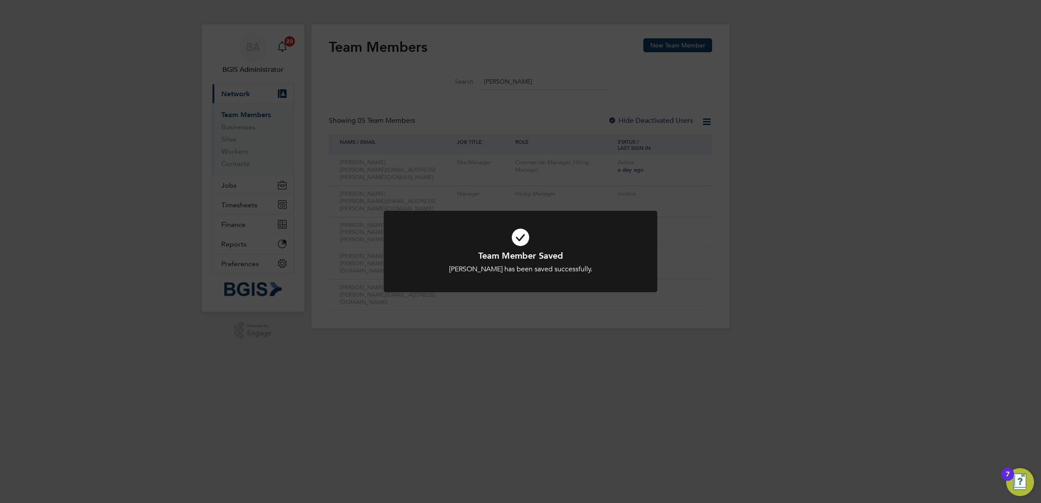
click at [568, 72] on div "Team Member Saved Paul Wilson has been saved successfully. Cancel Okay" at bounding box center [520, 251] width 1041 height 503
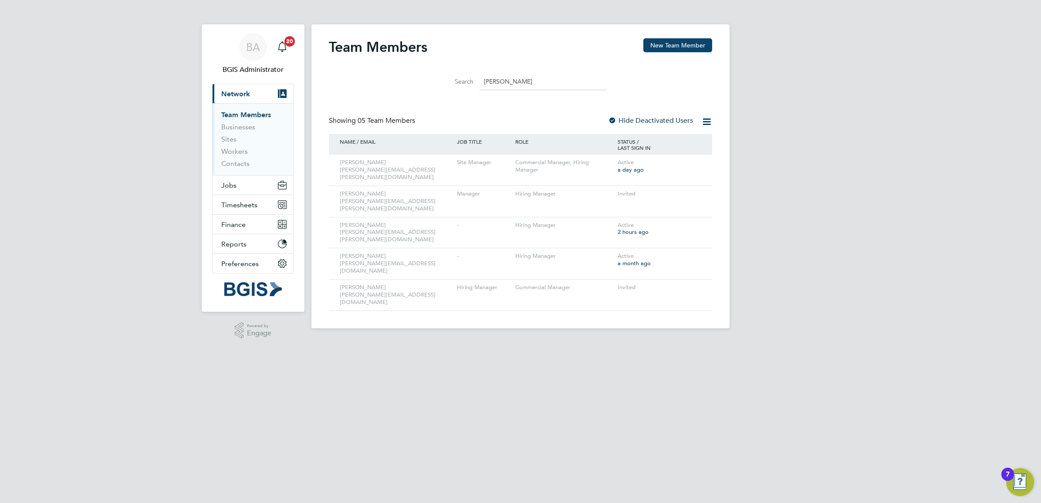
drag, startPoint x: 511, startPoint y: 81, endPoint x: 474, endPoint y: 79, distance: 37.5
click at [474, 79] on div "Search paul" at bounding box center [520, 81] width 172 height 17
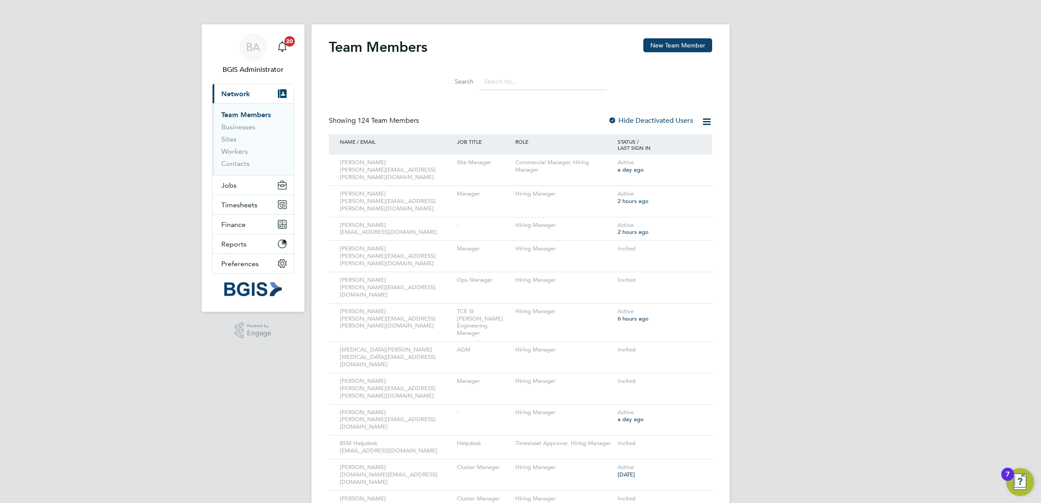
click at [510, 79] on input at bounding box center [543, 81] width 127 height 17
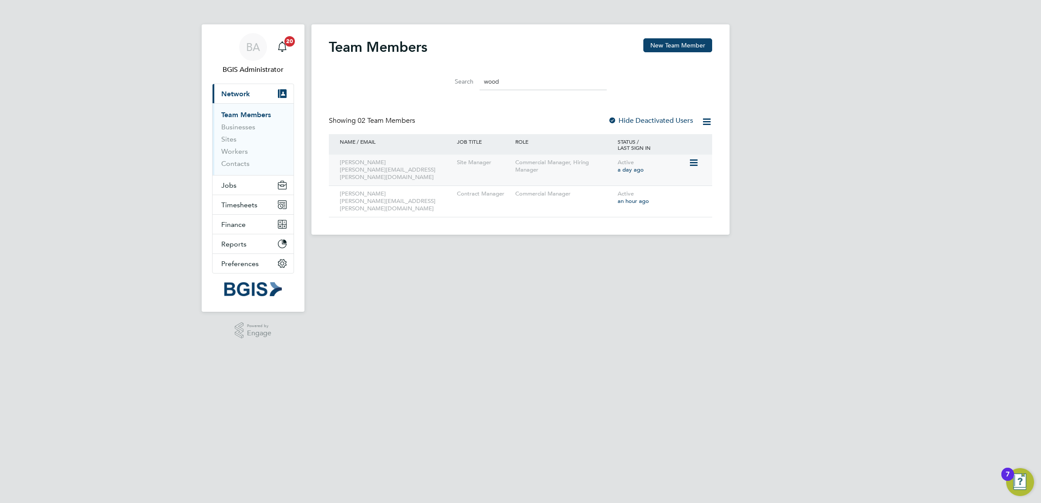
type input "wood"
click at [695, 160] on icon at bounding box center [693, 163] width 9 height 10
click at [623, 179] on li "Edit User" at bounding box center [644, 183] width 105 height 12
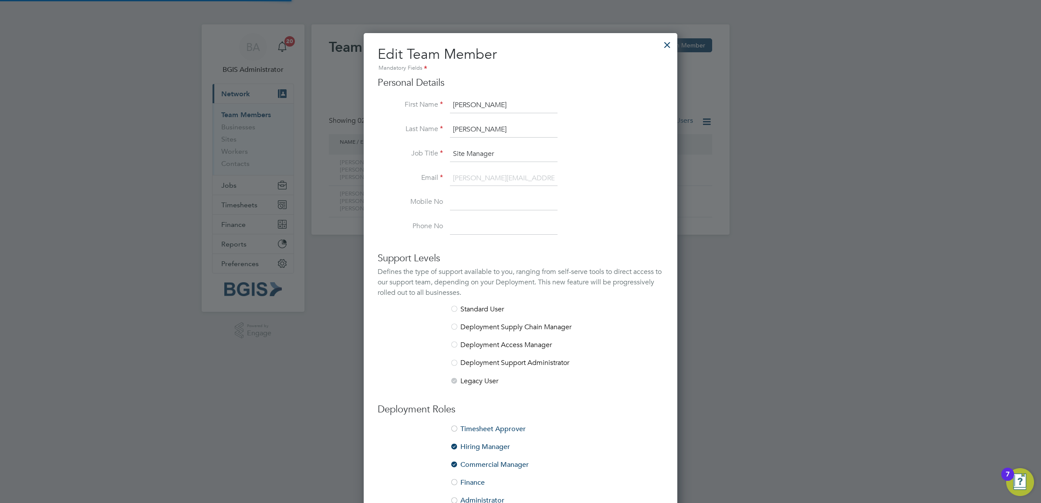
scroll to position [522, 314]
click at [475, 460] on li "Hiring Manager" at bounding box center [521, 452] width 286 height 18
click at [485, 468] on li "Commercial Manager" at bounding box center [521, 469] width 286 height 18
click at [473, 441] on li "Timesheet Approver" at bounding box center [521, 434] width 286 height 18
click at [473, 452] on li "Hiring Manager" at bounding box center [521, 452] width 286 height 18
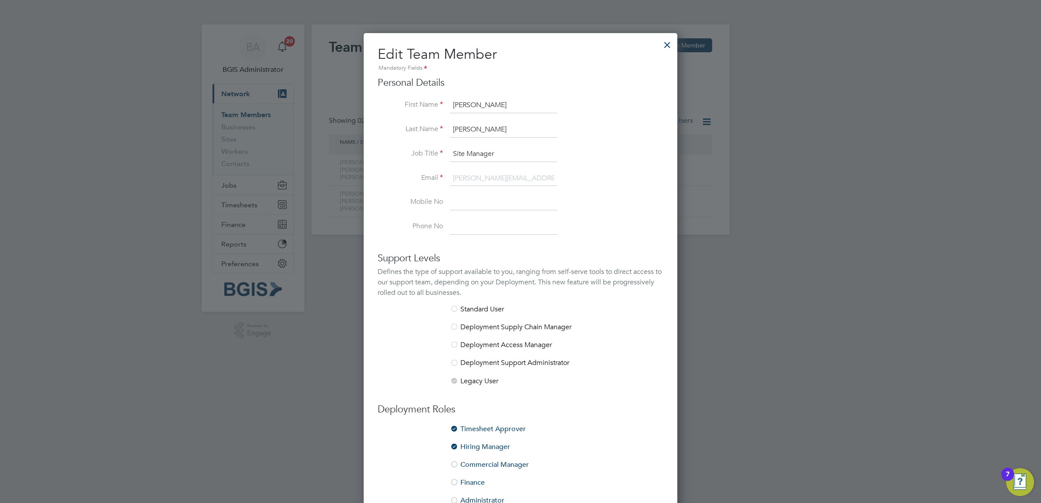
click at [475, 430] on li "Timesheet Approver" at bounding box center [521, 434] width 286 height 18
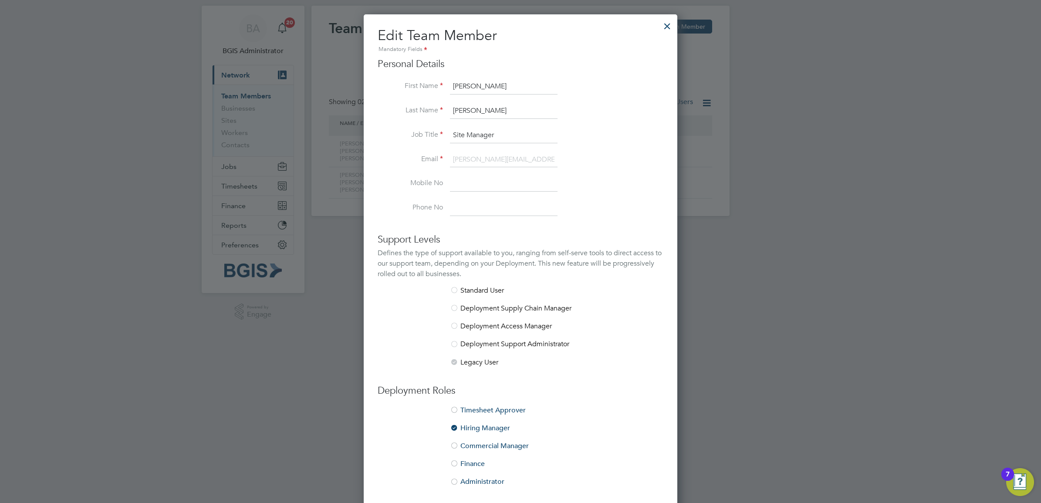
scroll to position [52, 0]
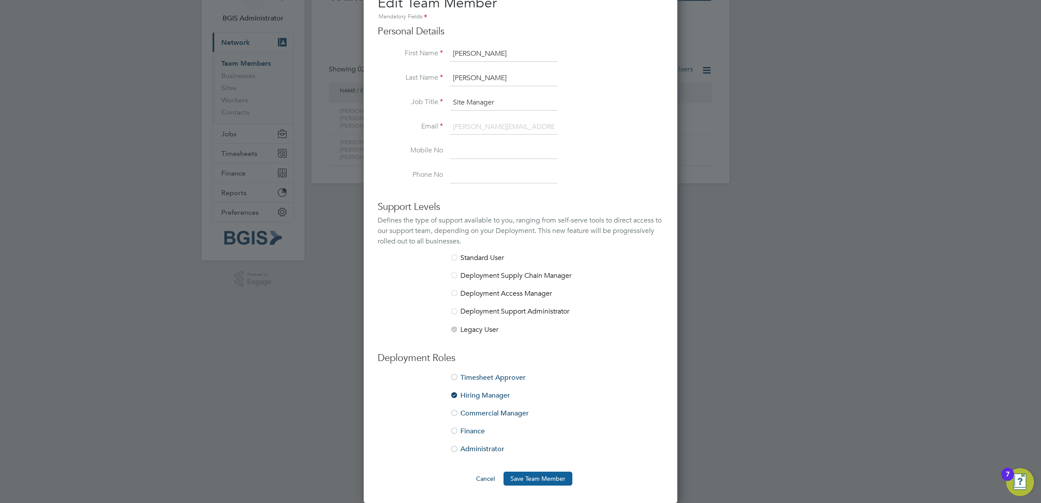
click at [534, 481] on button "Save Team Member" at bounding box center [538, 479] width 69 height 14
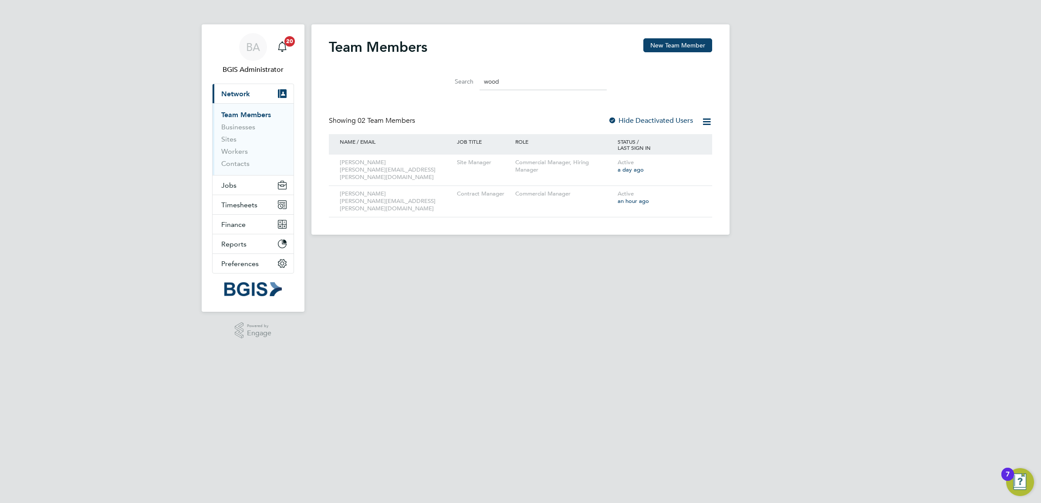
scroll to position [0, 0]
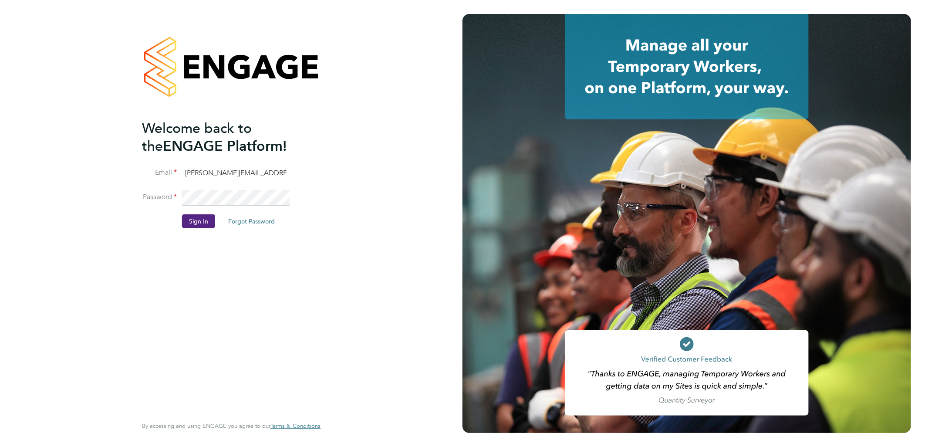
click at [199, 171] on input "sasha.baird@pretiumresourcing.co.uk" at bounding box center [236, 174] width 108 height 16
drag, startPoint x: 219, startPoint y: 171, endPoint x: 85, endPoint y: 156, distance: 135.0
click at [120, 169] on div "Welcome back to the ENGAGE Platform! Email sasha.baird@pretiumresourcing.co.uk …" at bounding box center [231, 223] width 463 height 447
type input "bgis@pretiumresourcing.co.uk"
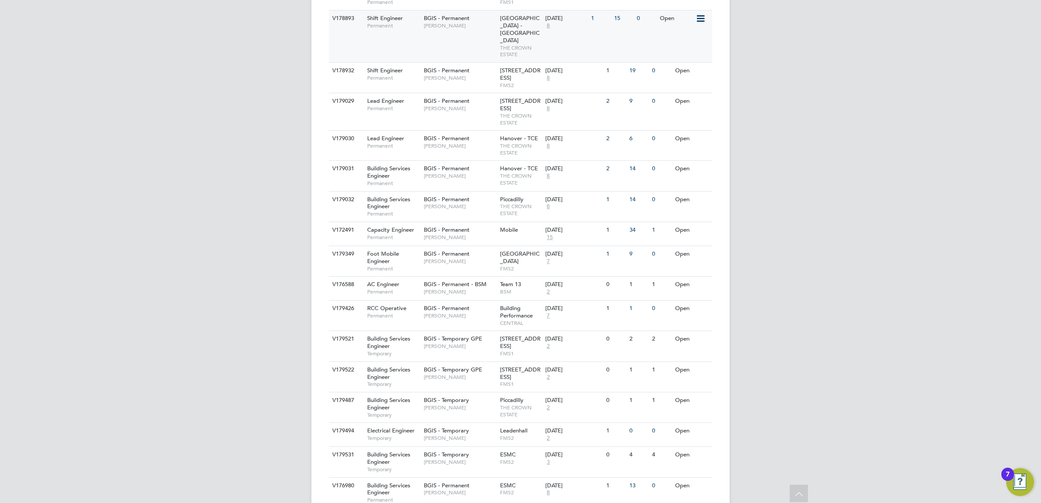
scroll to position [135, 0]
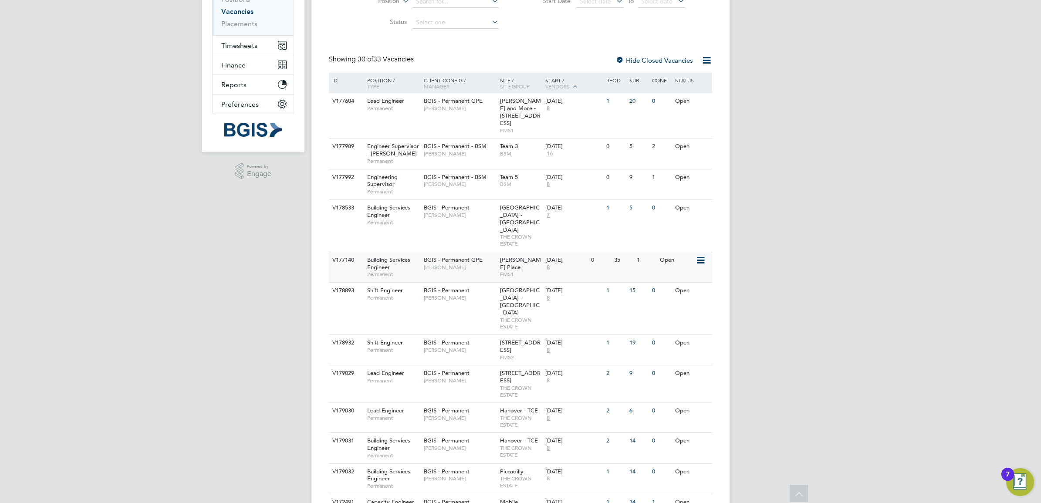
click at [469, 252] on div "BGIS - Permanent GPE [PERSON_NAME]" at bounding box center [460, 263] width 76 height 23
drag, startPoint x: 760, startPoint y: 306, endPoint x: 289, endPoint y: 61, distance: 531.1
click at [760, 306] on div "BA BGIS Administrator Notifications 20 Applications: Network Team Members Busin…" at bounding box center [520, 504] width 1041 height 1278
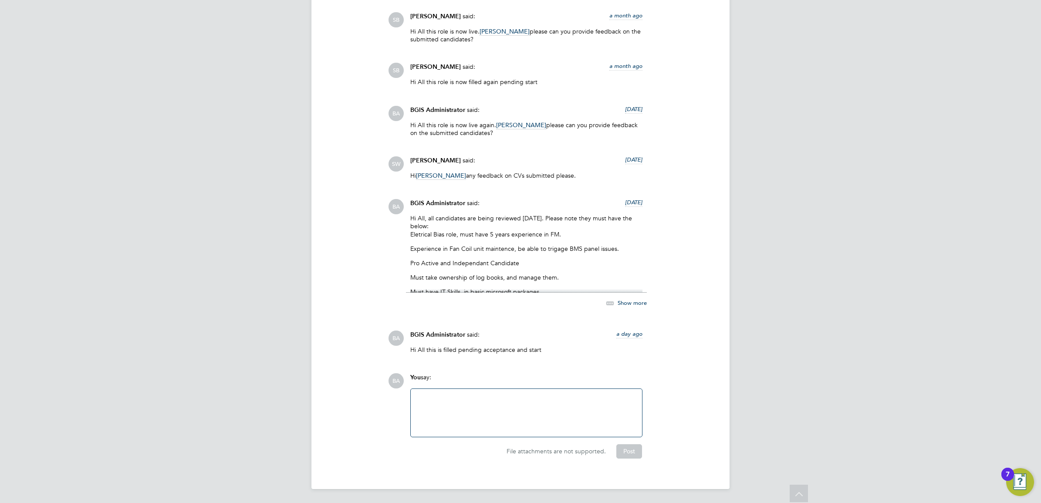
click at [480, 402] on div at bounding box center [526, 412] width 221 height 37
click at [632, 453] on button "Post" at bounding box center [629, 451] width 26 height 14
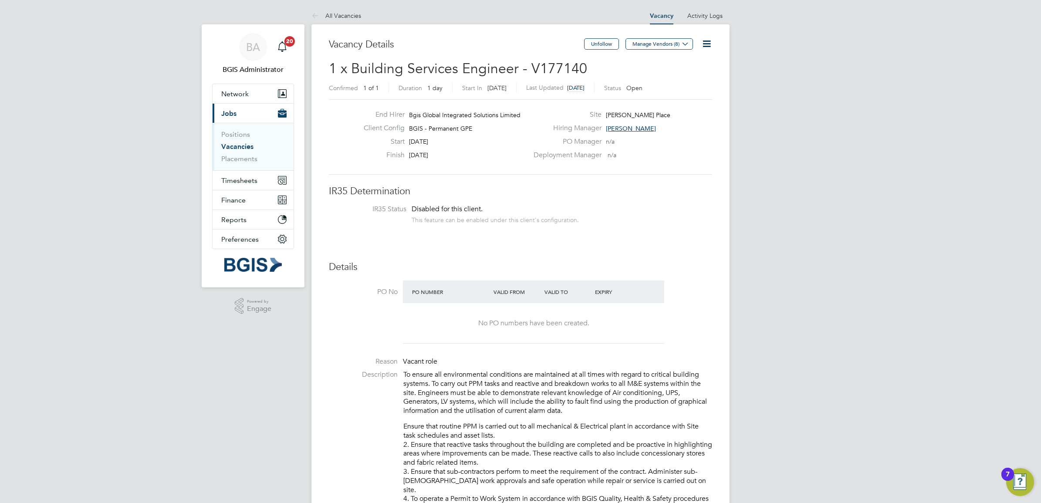
click at [708, 44] on icon at bounding box center [706, 43] width 11 height 11
click at [670, 63] on li "Edit Vacancy e" at bounding box center [685, 64] width 51 height 12
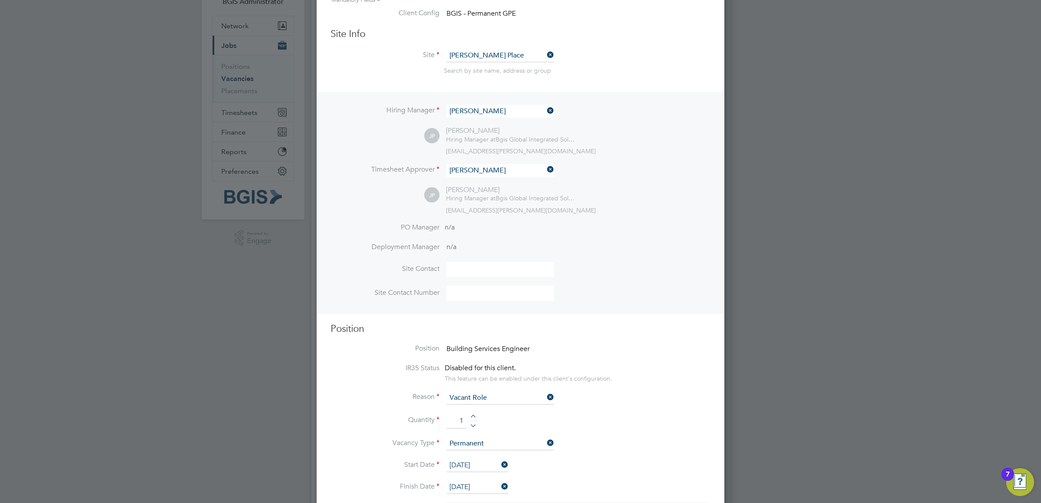
scroll to position [163, 0]
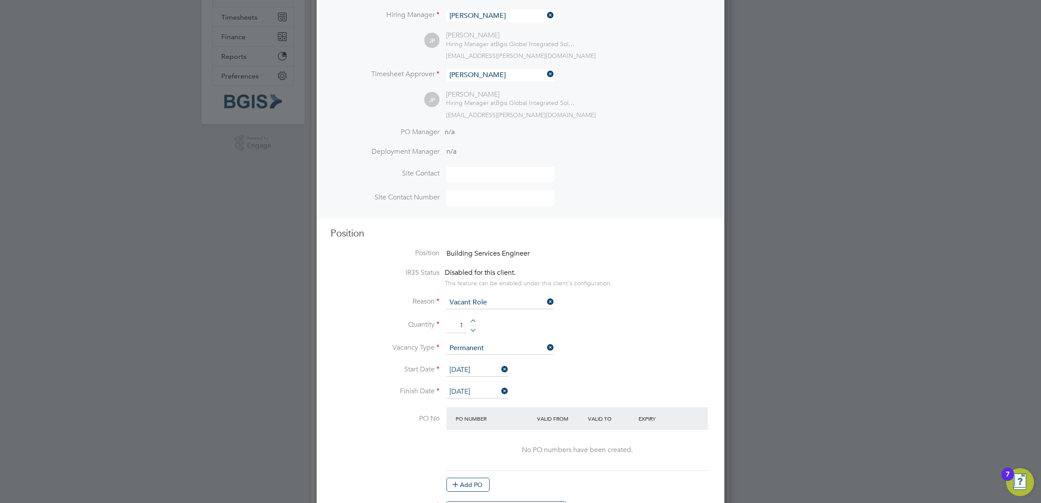
click at [467, 397] on input "[DATE]" at bounding box center [477, 392] width 62 height 13
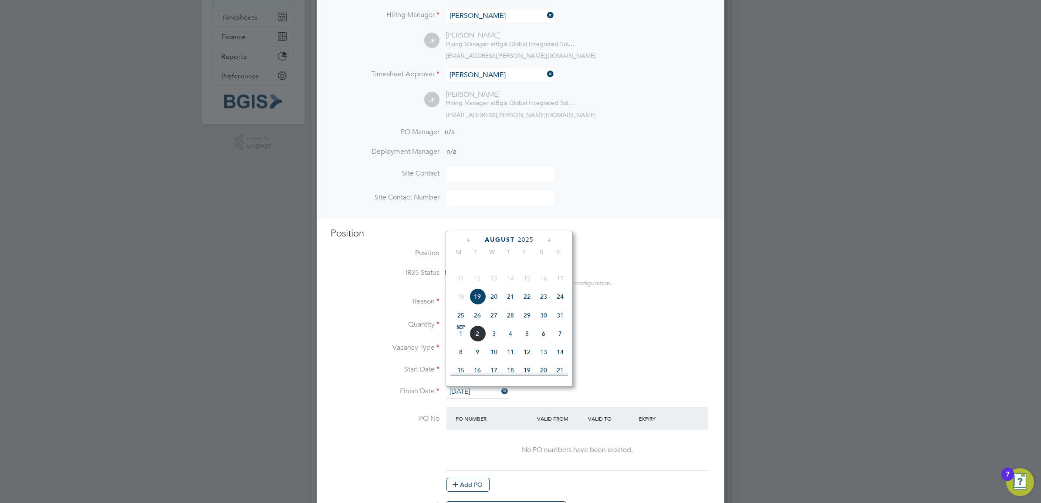
click at [477, 342] on span "2" at bounding box center [477, 333] width 17 height 17
type input "[DATE]"
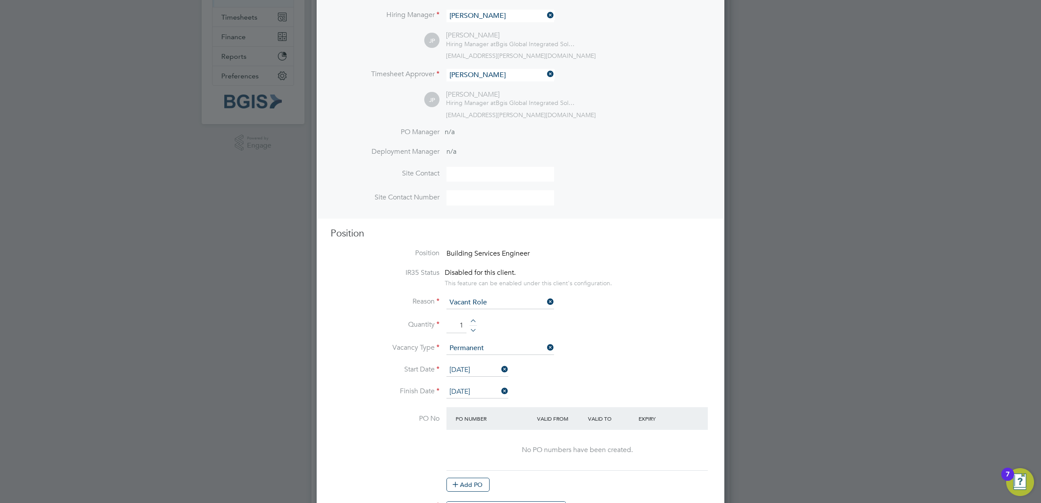
click at [470, 370] on input "[DATE]" at bounding box center [477, 370] width 62 height 13
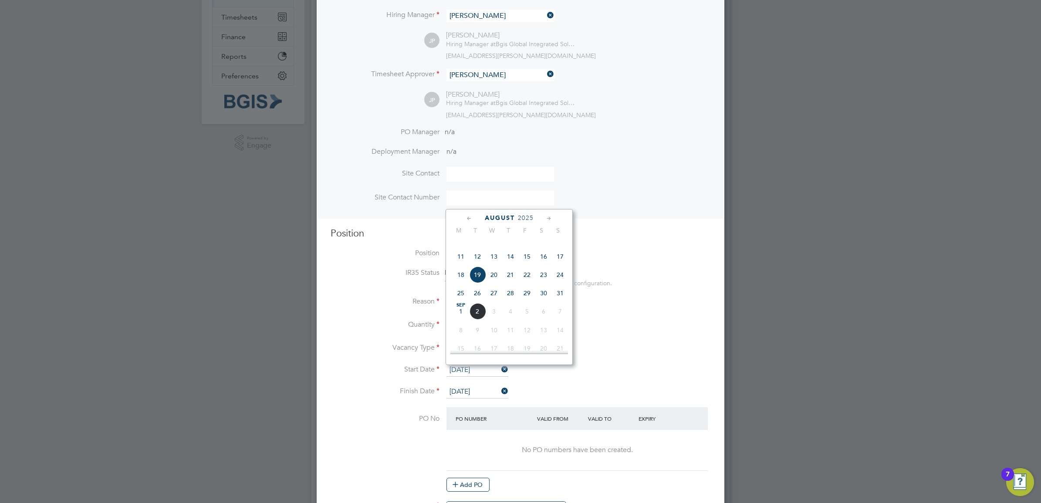
click at [482, 320] on span "2" at bounding box center [477, 311] width 17 height 17
type input "[DATE]"
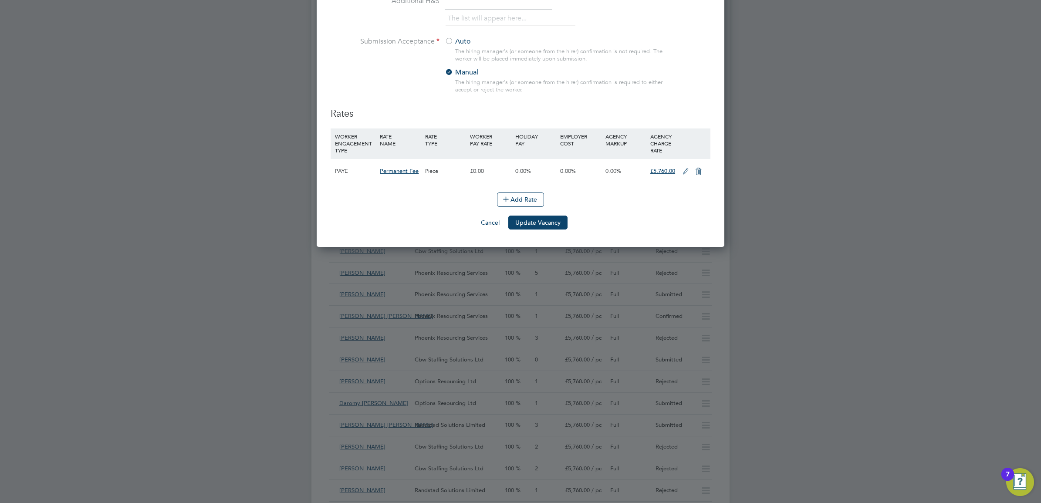
scroll to position [1143, 0]
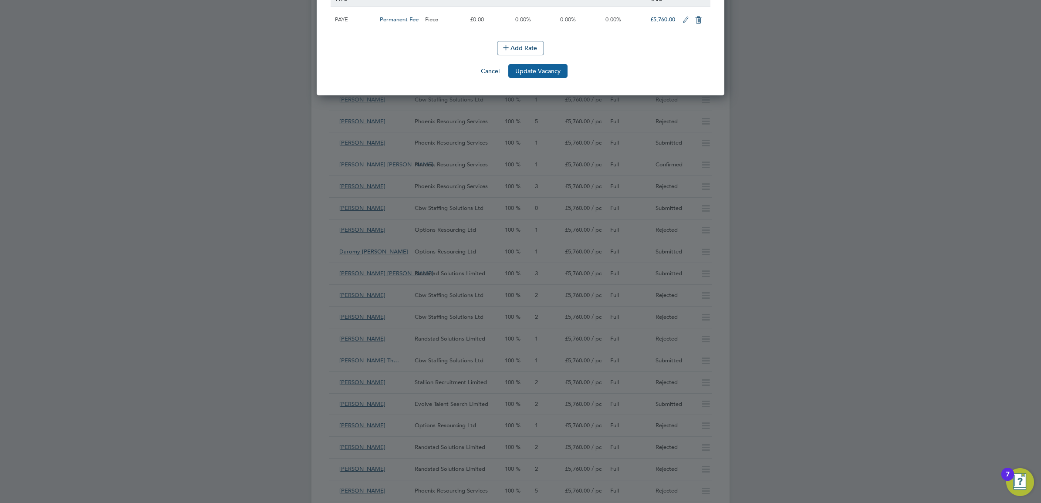
click at [539, 74] on button "Update Vacancy" at bounding box center [537, 71] width 59 height 14
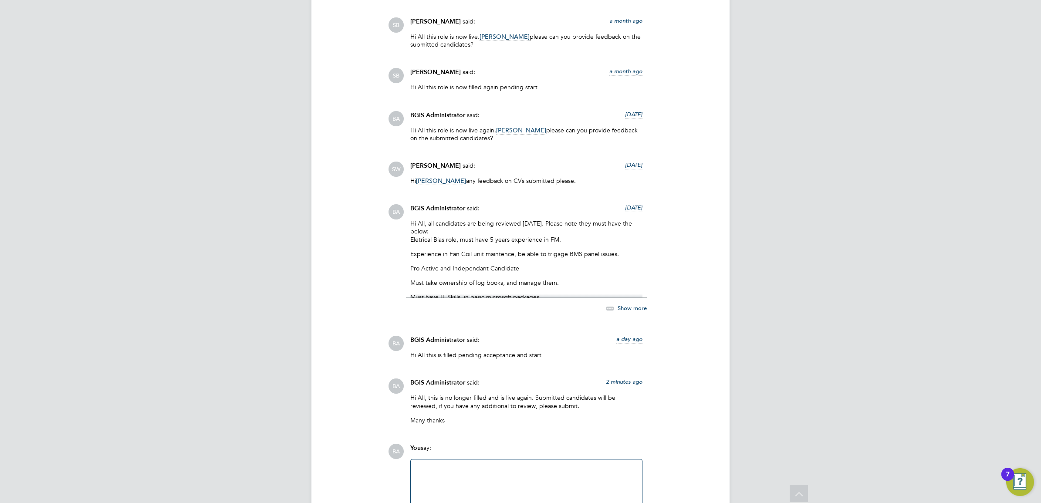
scroll to position [2539, 0]
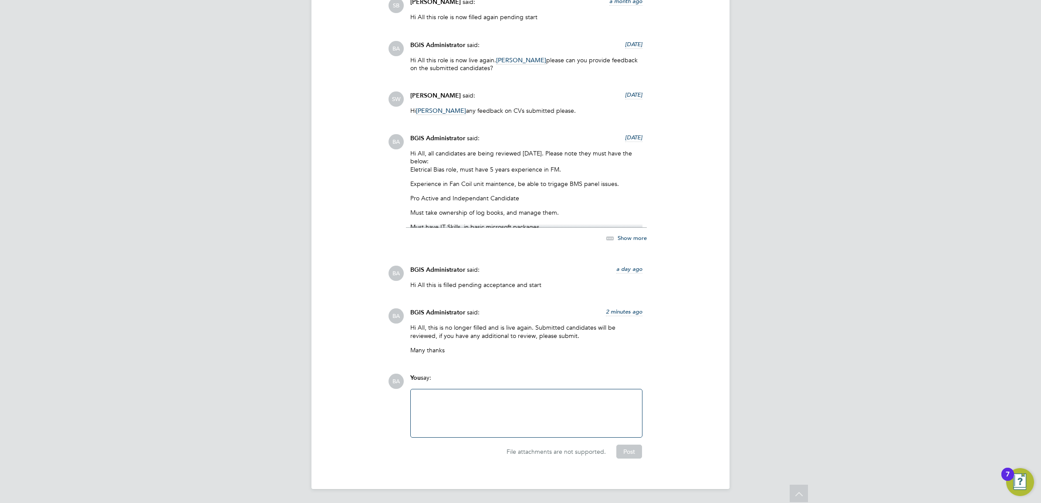
click at [456, 410] on div at bounding box center [526, 413] width 221 height 37
click at [494, 404] on div "Please note" at bounding box center [526, 413] width 221 height 37
click at [627, 447] on button "Post" at bounding box center [629, 452] width 26 height 14
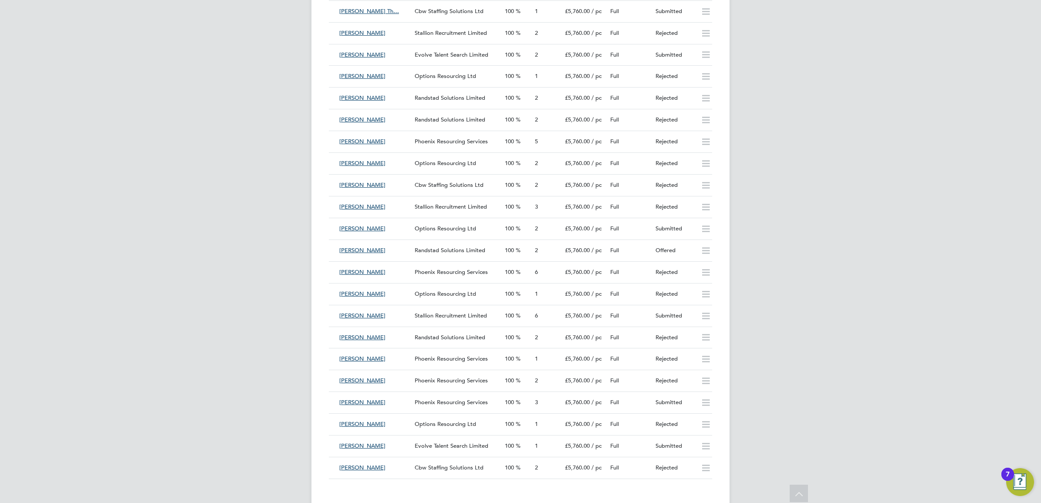
click at [815, 237] on div "BA BGIS Administrator Notifications 20 Applications: Network Team Members Busin…" at bounding box center [520, 44] width 1041 height 3074
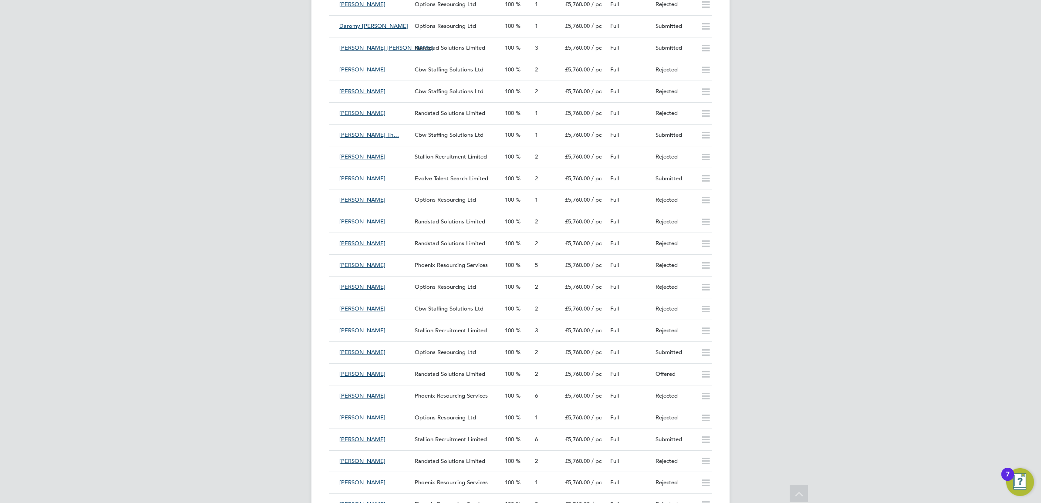
scroll to position [1438, 0]
